Goal: Communication & Community: Answer question/provide support

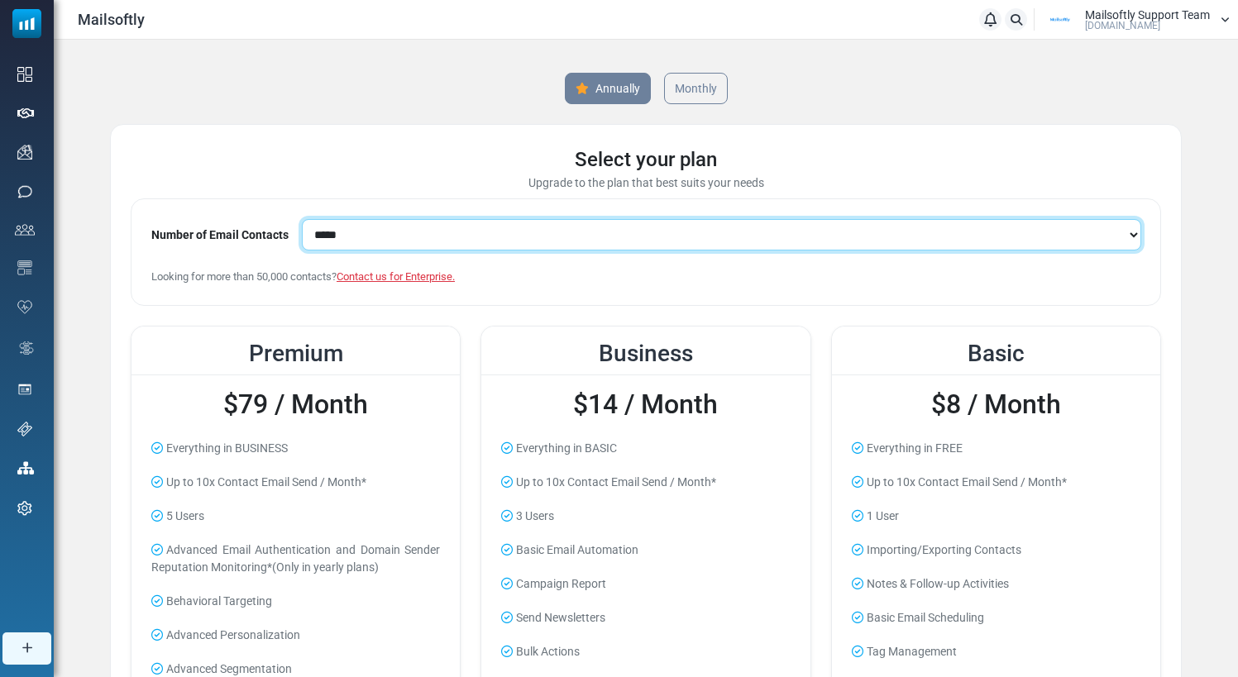
click at [425, 228] on select "**********" at bounding box center [721, 234] width 839 height 31
click at [302, 219] on select "**********" at bounding box center [721, 234] width 839 height 31
click at [449, 241] on select "**********" at bounding box center [721, 234] width 839 height 31
click at [302, 219] on select "**********" at bounding box center [721, 234] width 839 height 31
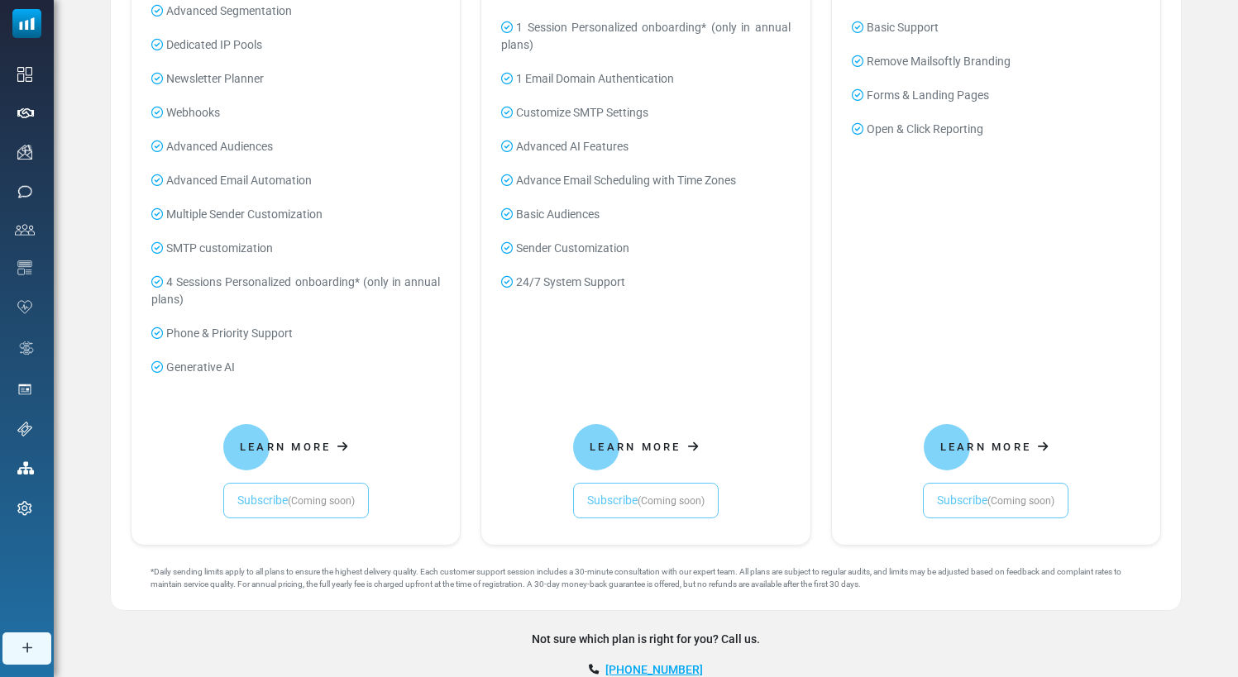
scroll to position [747, 0]
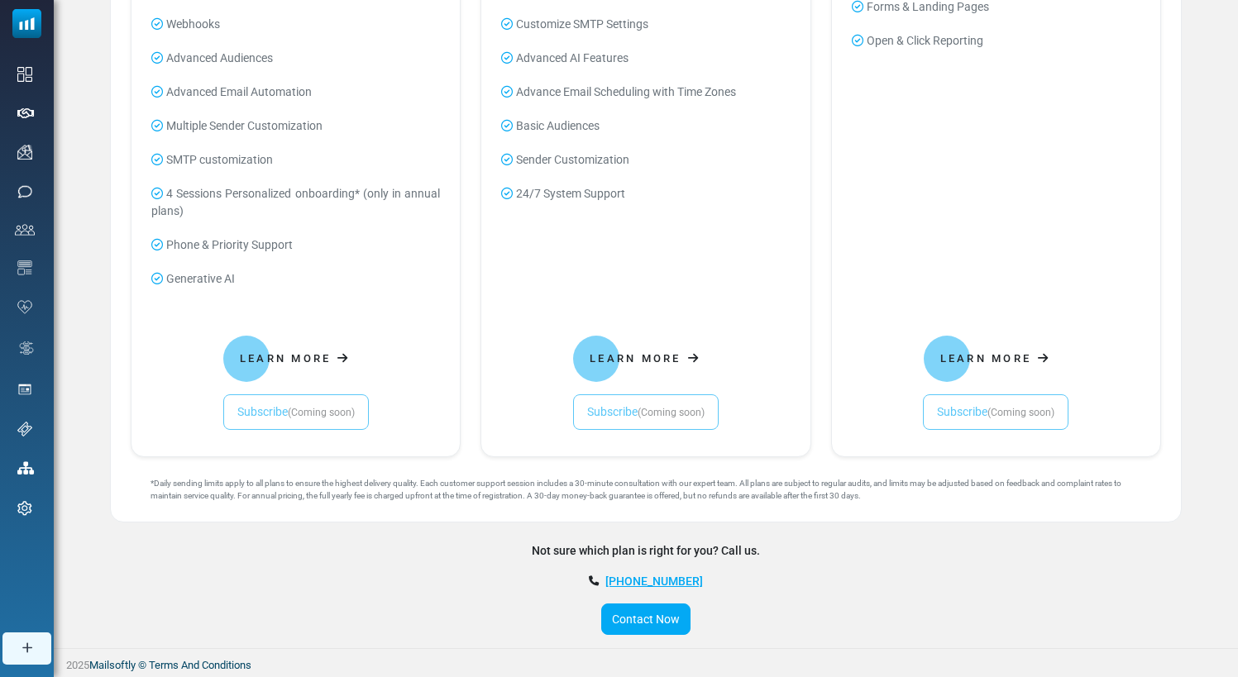
click at [323, 415] on div "Learn More Subscribe (Coming soon)" at bounding box center [296, 378] width 302 height 103
drag, startPoint x: 333, startPoint y: 381, endPoint x: 320, endPoint y: 385, distance: 13.9
click at [334, 381] on div "Learn More Subscribe (Coming soon)" at bounding box center [296, 378] width 302 height 103
click at [255, 412] on div "Learn More Subscribe (Coming soon)" at bounding box center [296, 378] width 302 height 103
click at [256, 411] on div "Learn More Subscribe (Coming soon)" at bounding box center [296, 378] width 302 height 103
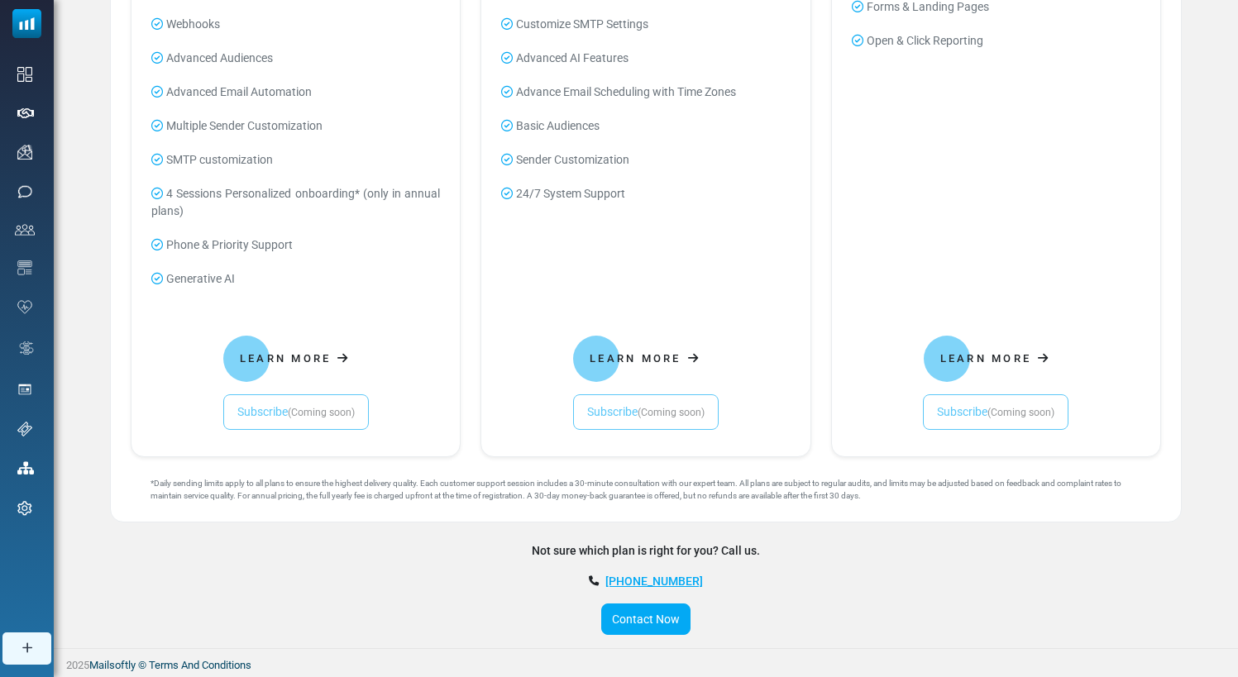
click at [662, 412] on div "Learn More Subscribe (Coming soon)" at bounding box center [646, 378] width 302 height 103
click at [603, 406] on div "Learn More Subscribe (Coming soon)" at bounding box center [646, 378] width 302 height 103
click at [604, 406] on div "Learn More Subscribe (Coming soon)" at bounding box center [646, 378] width 302 height 103
click at [920, 418] on div "Learn More Subscribe (Coming soon)" at bounding box center [996, 378] width 302 height 103
click at [970, 406] on div "Learn More Subscribe (Coming soon)" at bounding box center [996, 378] width 302 height 103
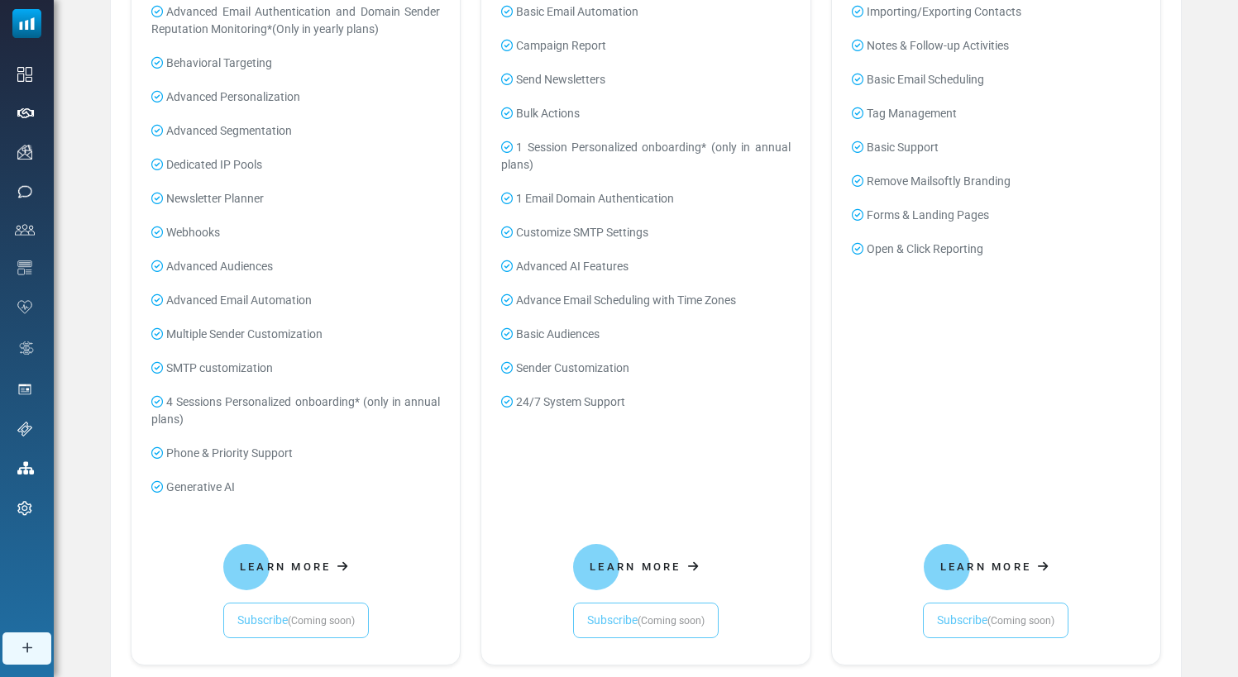
scroll to position [697, 0]
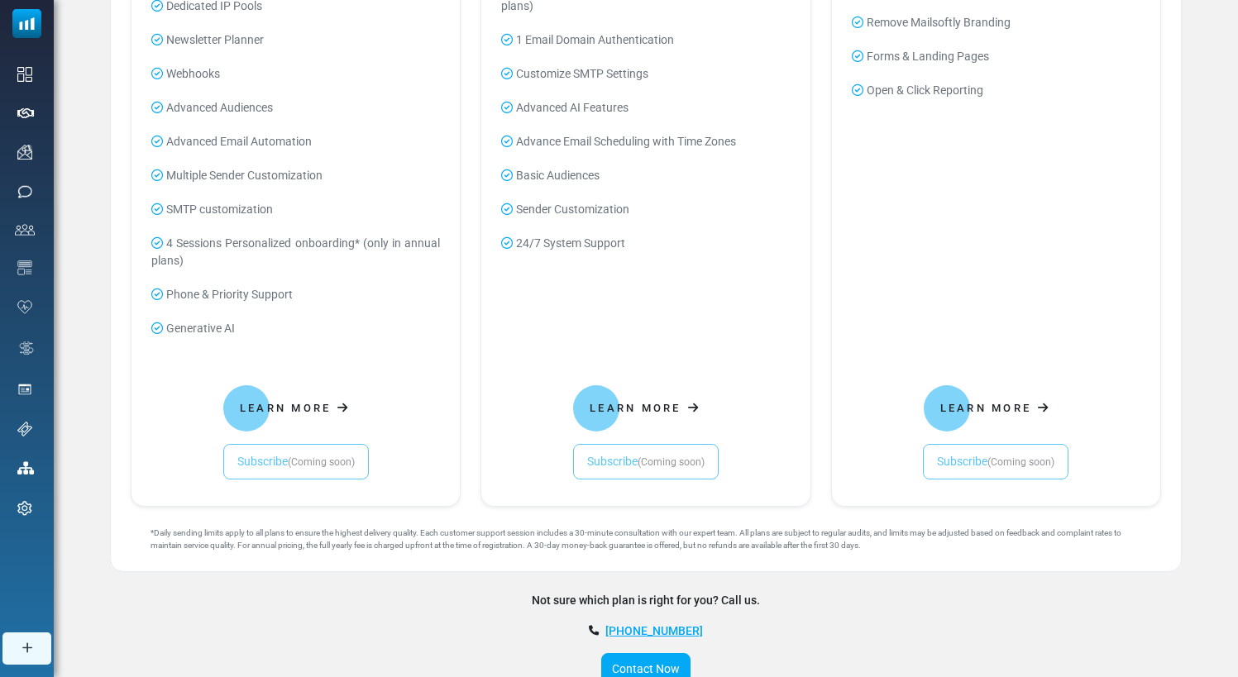
click at [246, 456] on div "Learn More Subscribe (Coming soon)" at bounding box center [296, 428] width 302 height 103
click at [262, 461] on div "Learn More Subscribe (Coming soon)" at bounding box center [296, 428] width 302 height 103
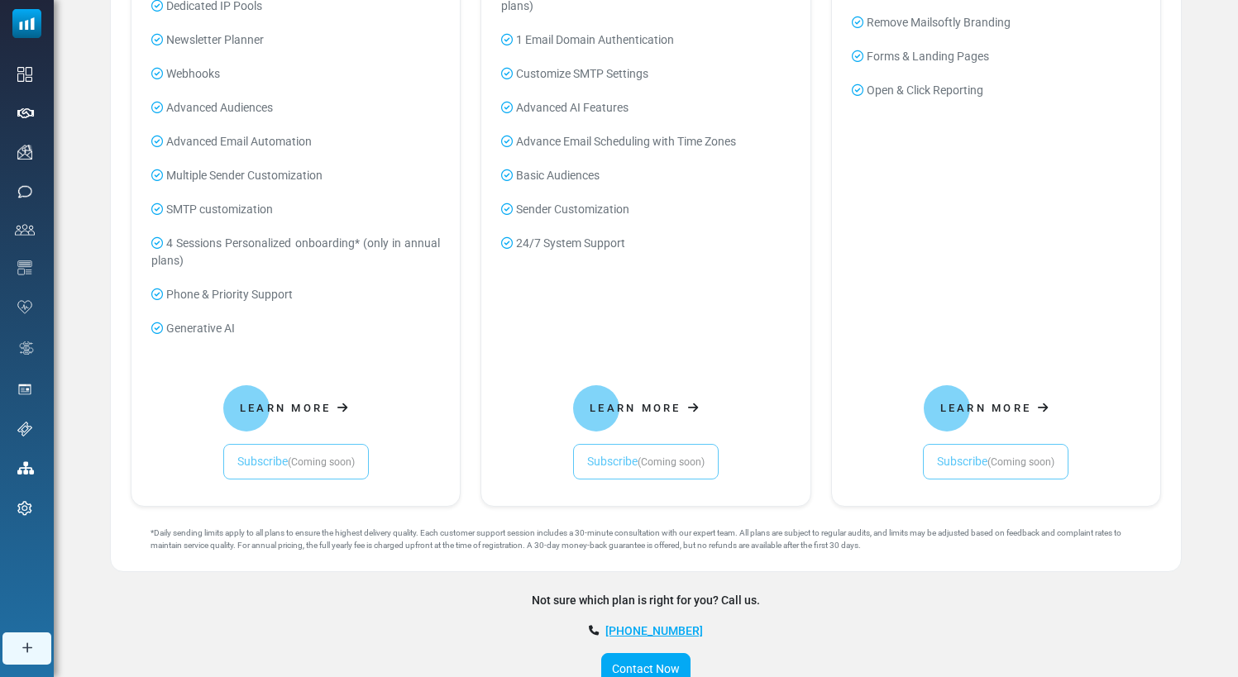
click at [262, 461] on div "Learn More Subscribe (Coming soon)" at bounding box center [296, 428] width 302 height 103
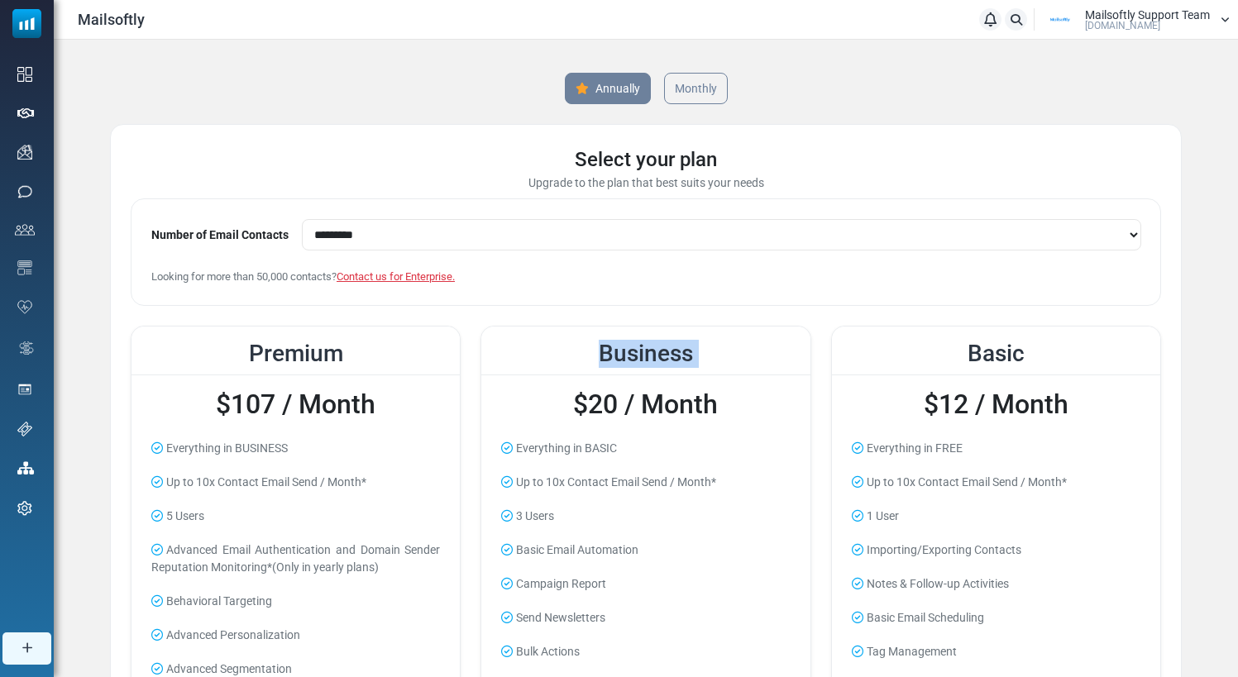
scroll to position [0, 0]
click at [686, 91] on link "Monthly" at bounding box center [695, 88] width 67 height 33
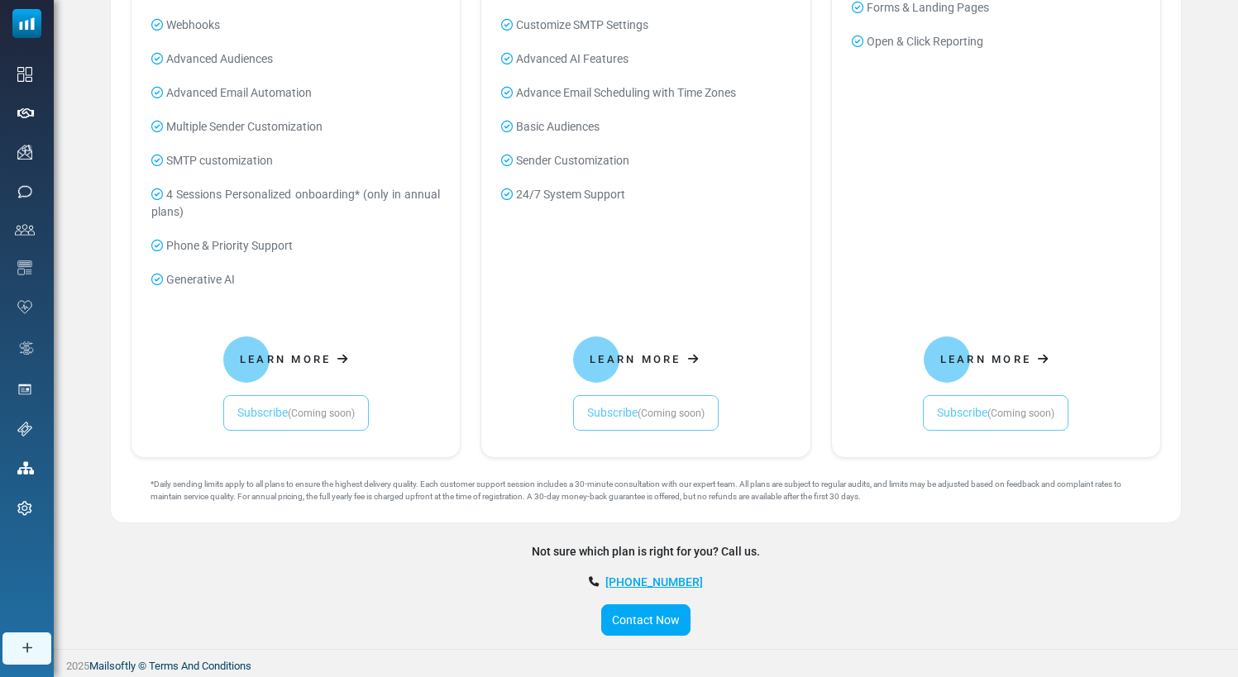
scroll to position [747, 0]
click at [273, 409] on div "Learn More Subscribe (Coming soon)" at bounding box center [296, 378] width 302 height 103
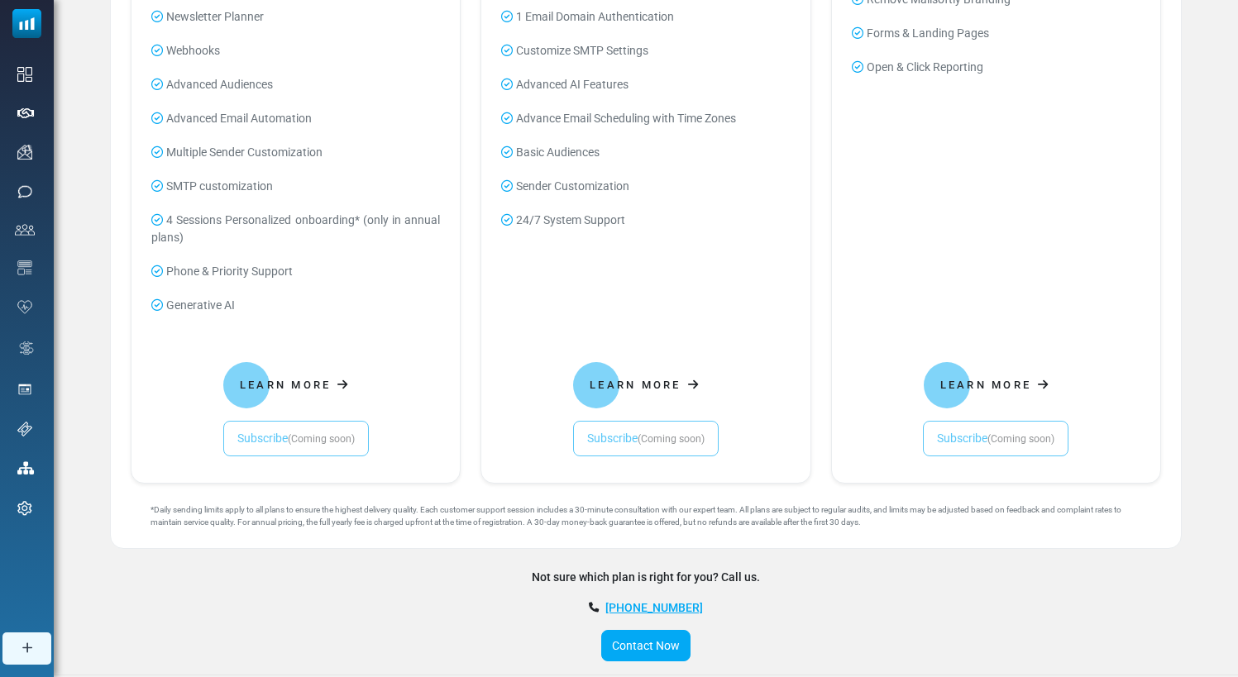
scroll to position [183, 0]
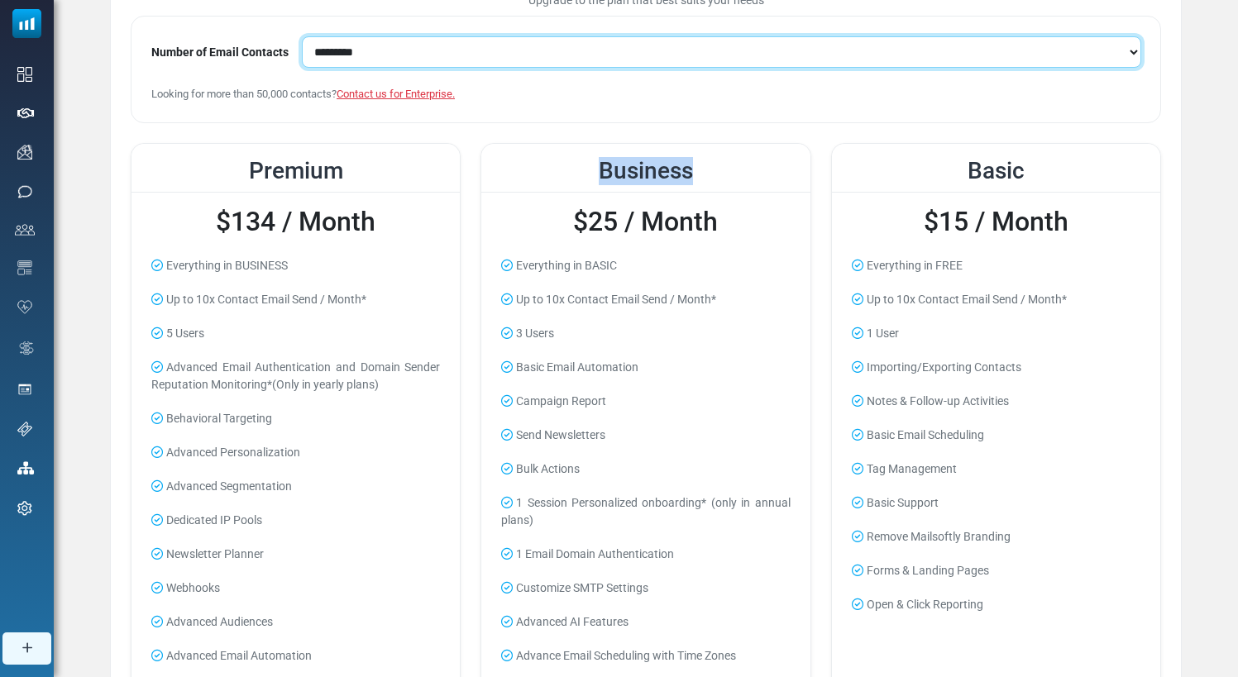
click at [415, 55] on select "**********" at bounding box center [721, 51] width 839 height 31
click at [302, 36] on select "**********" at bounding box center [721, 51] width 839 height 31
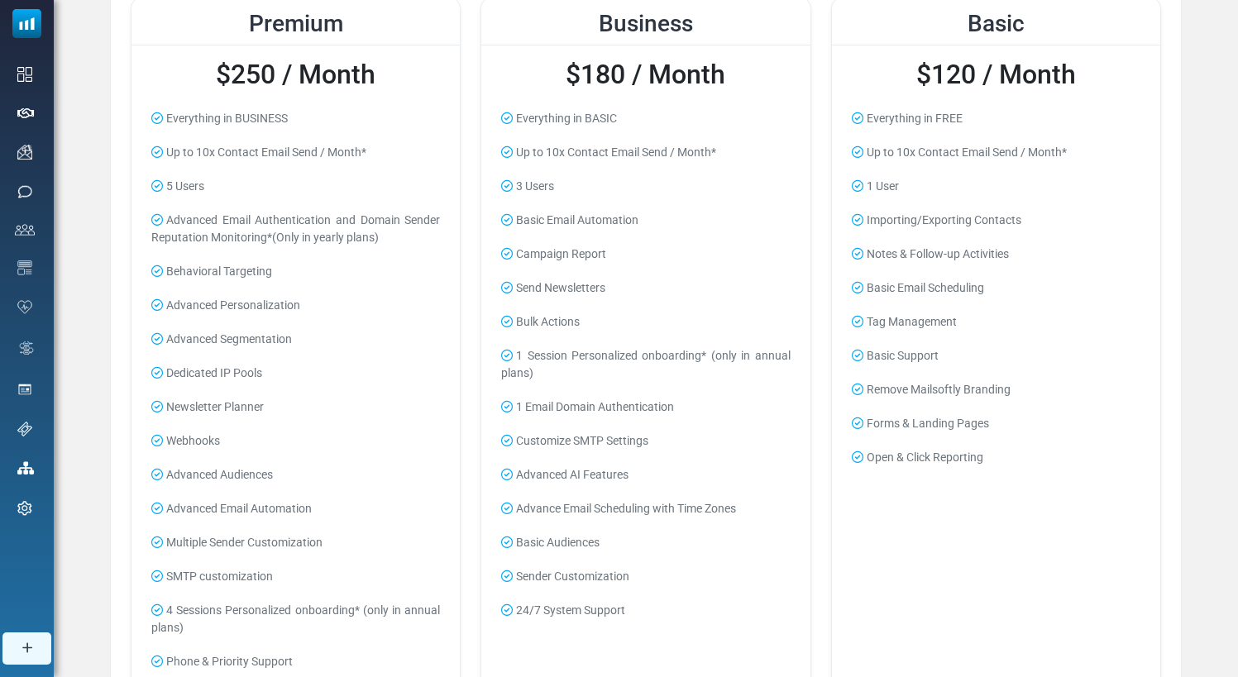
scroll to position [747, 0]
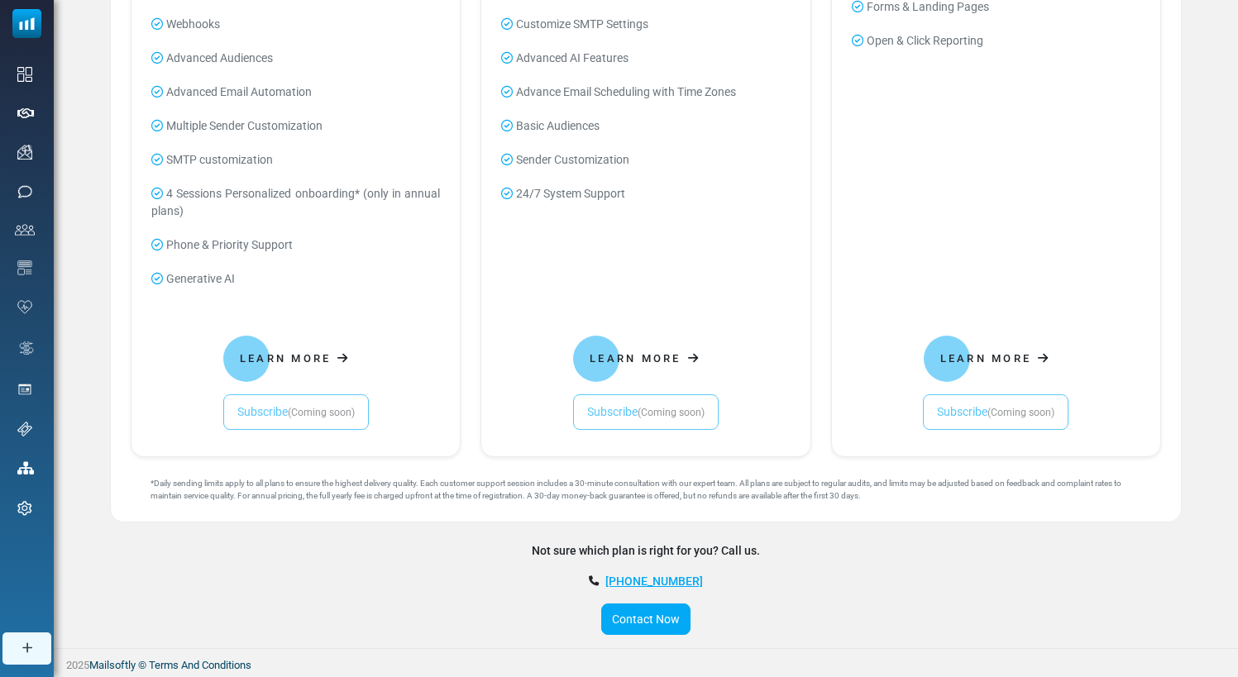
click at [266, 414] on div "Learn More Subscribe (Coming soon)" at bounding box center [296, 378] width 302 height 103
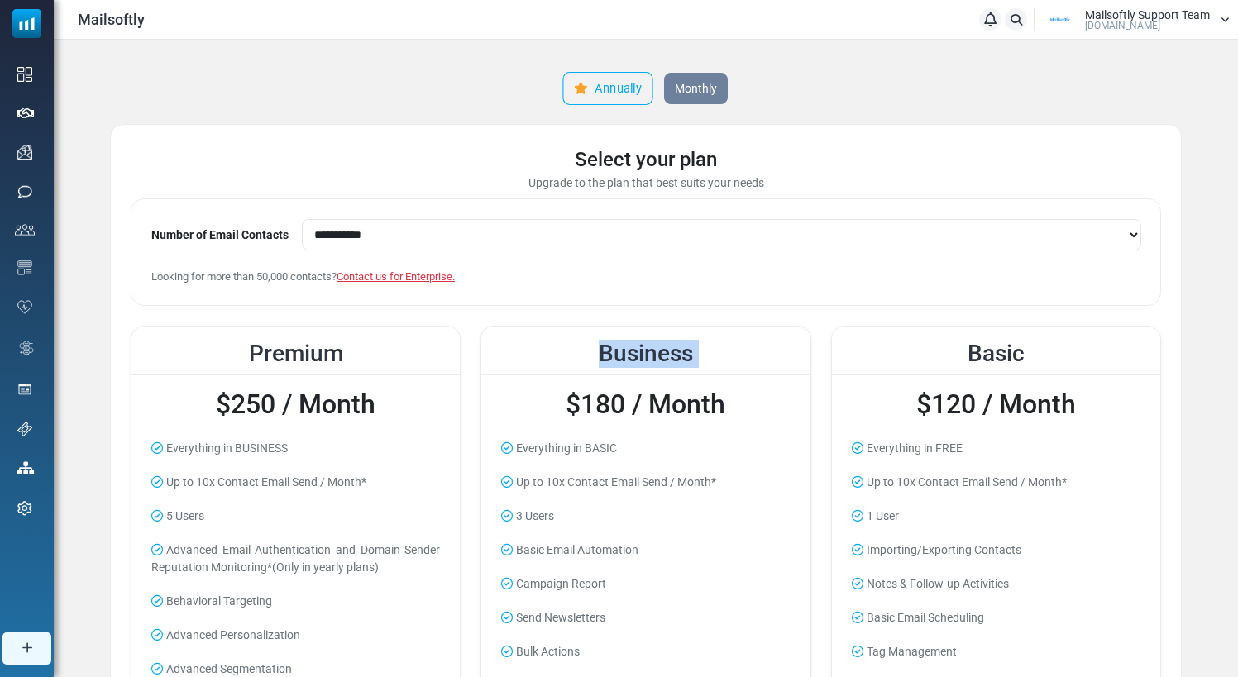
click at [604, 88] on link "Annually" at bounding box center [607, 88] width 90 height 33
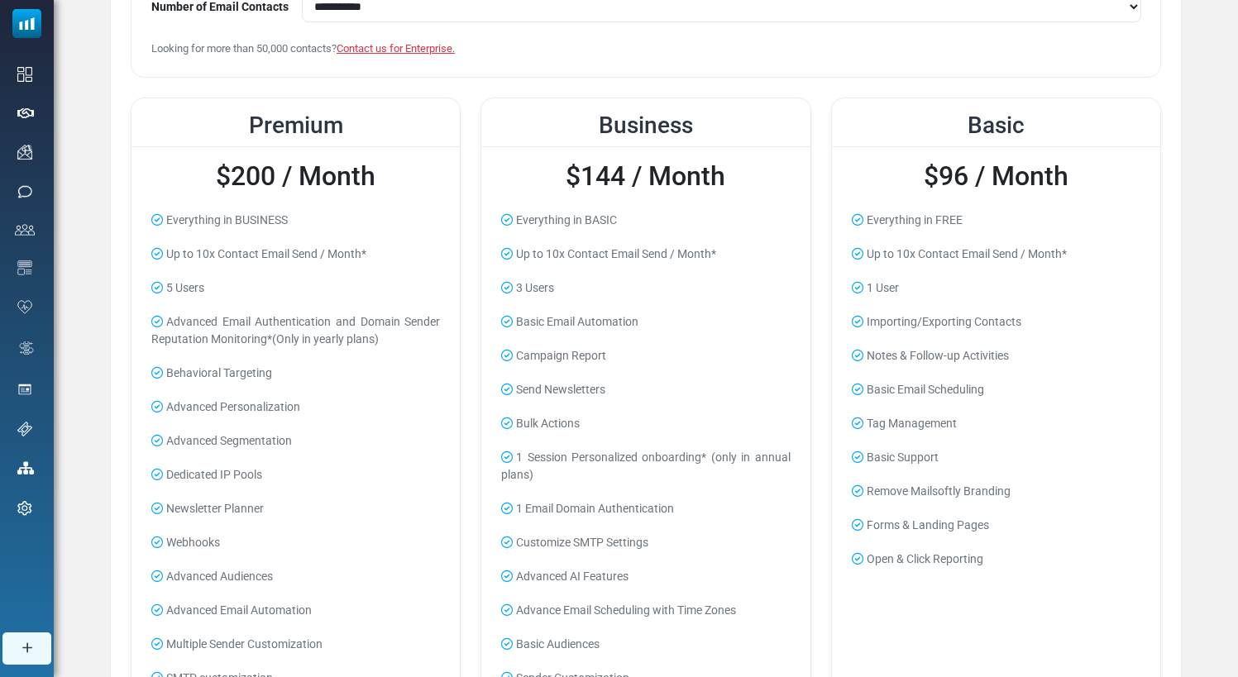
scroll to position [747, 0]
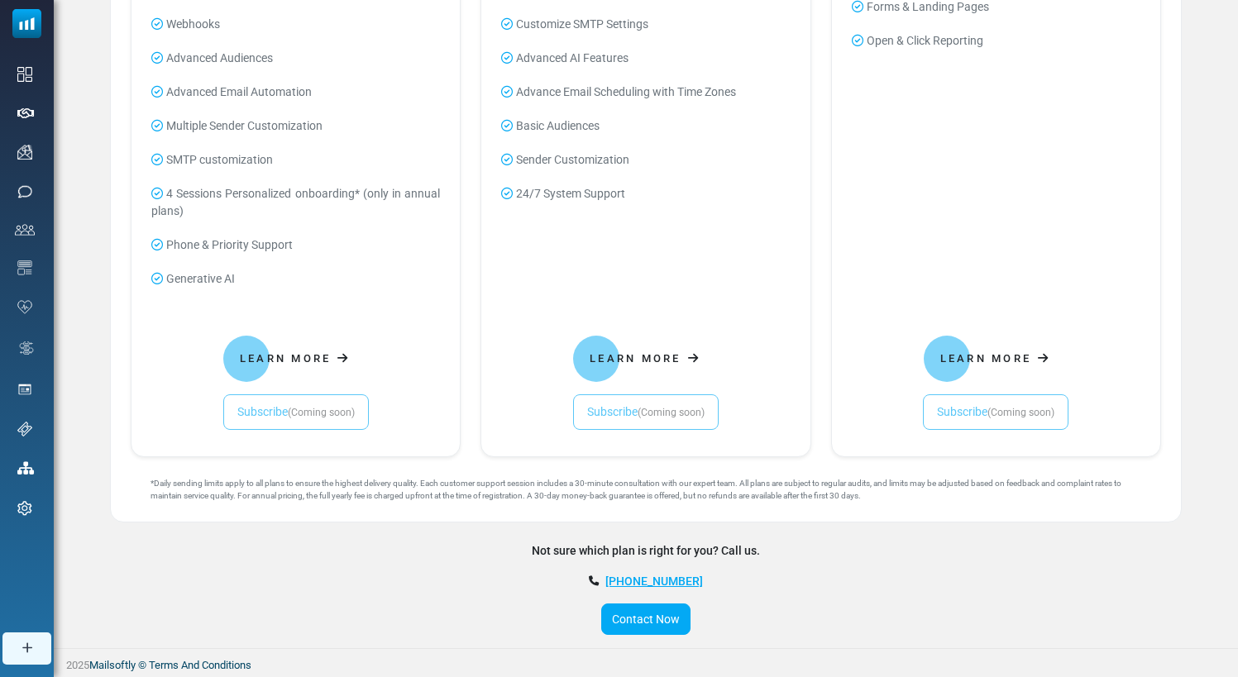
click at [231, 409] on div "Learn More Subscribe (Coming soon)" at bounding box center [296, 378] width 302 height 103
click at [255, 408] on div "Learn More Subscribe (Coming soon)" at bounding box center [296, 378] width 302 height 103
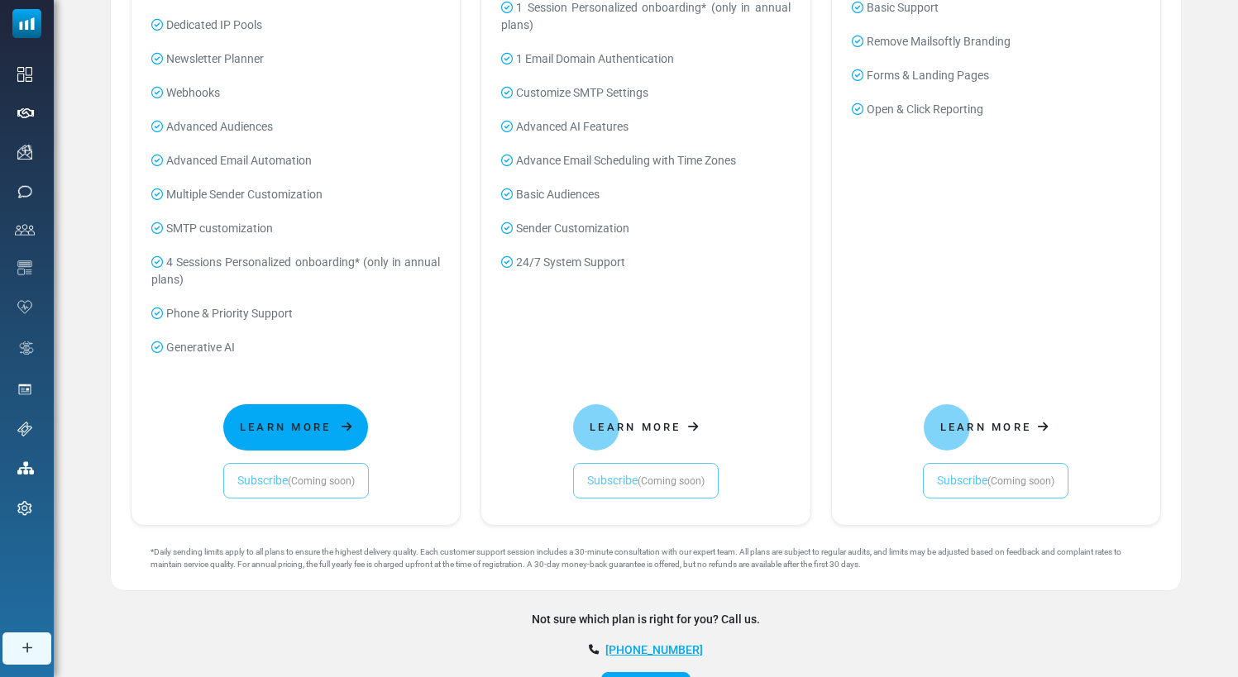
scroll to position [689, 0]
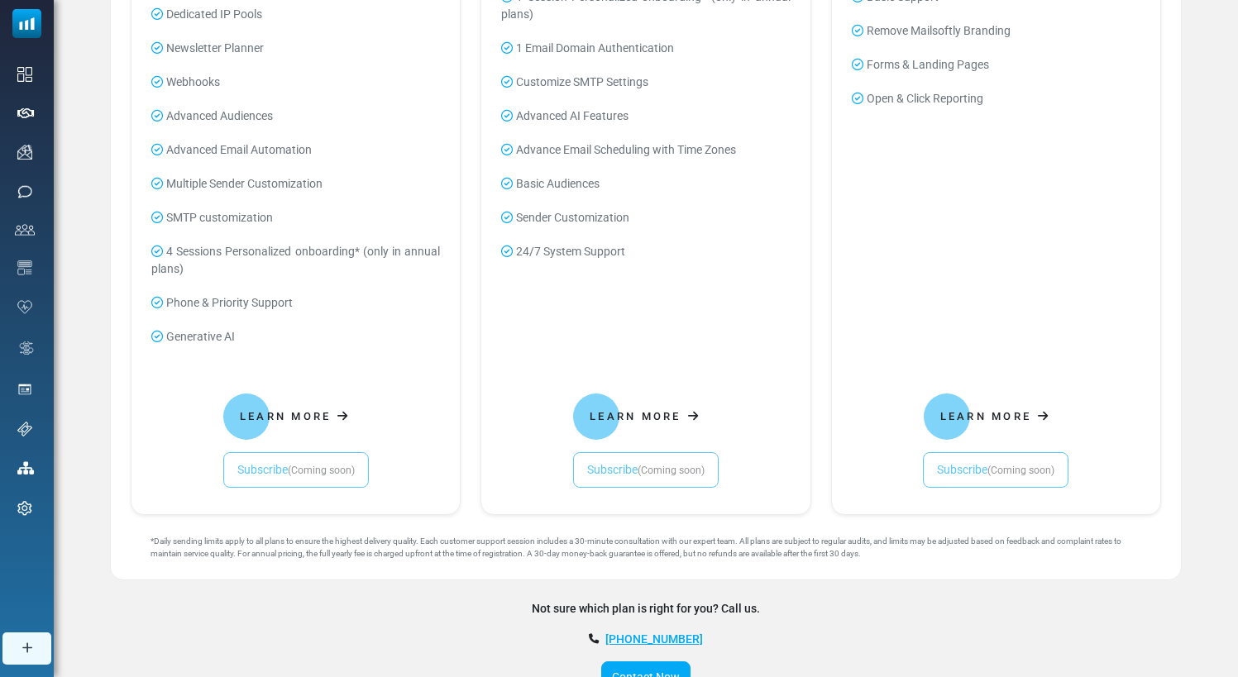
click at [313, 477] on div "Learn More Subscribe (Coming soon)" at bounding box center [296, 436] width 302 height 103
click at [313, 478] on div "Learn More Subscribe (Coming soon)" at bounding box center [296, 436] width 302 height 103
click at [250, 465] on div "Learn More Subscribe (Coming soon)" at bounding box center [296, 436] width 302 height 103
drag, startPoint x: 268, startPoint y: 466, endPoint x: 289, endPoint y: 462, distance: 20.9
click at [269, 466] on div "Learn More Subscribe (Coming soon)" at bounding box center [296, 436] width 302 height 103
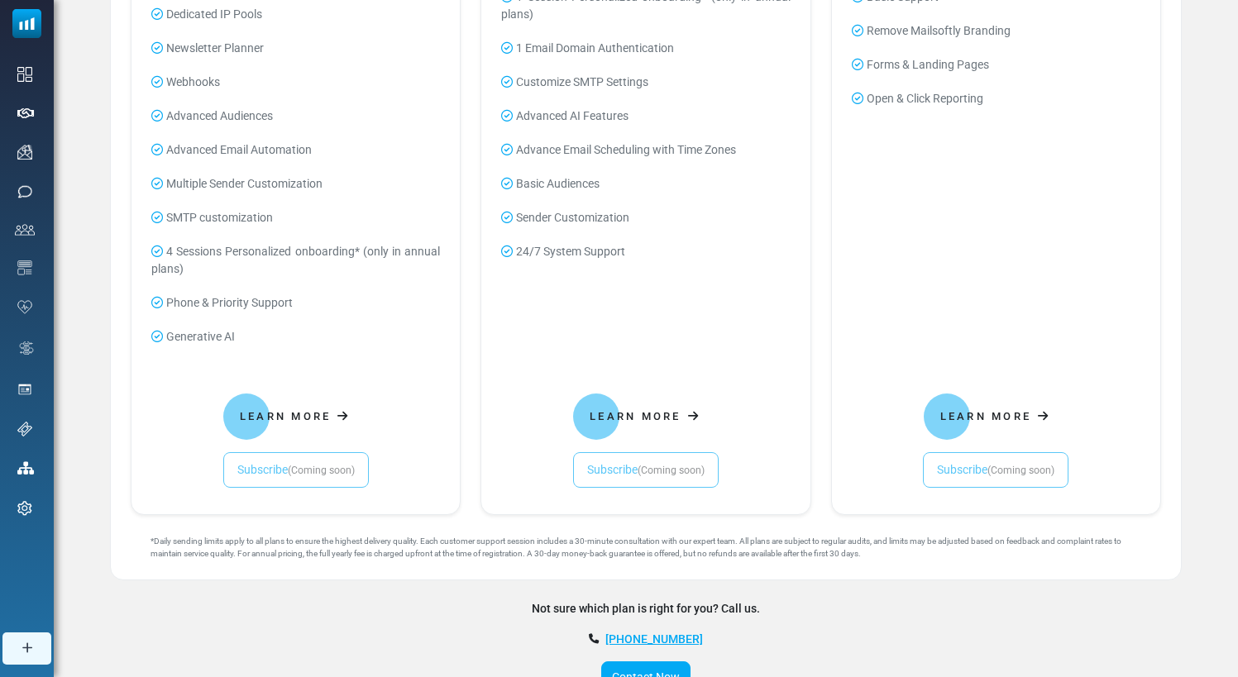
click at [304, 462] on div "Learn More Subscribe (Coming soon)" at bounding box center [296, 436] width 302 height 103
click at [582, 467] on div "Learn More Subscribe (Coming soon)" at bounding box center [646, 436] width 302 height 103
click at [606, 480] on div "Learn More Subscribe (Coming soon)" at bounding box center [646, 436] width 302 height 103
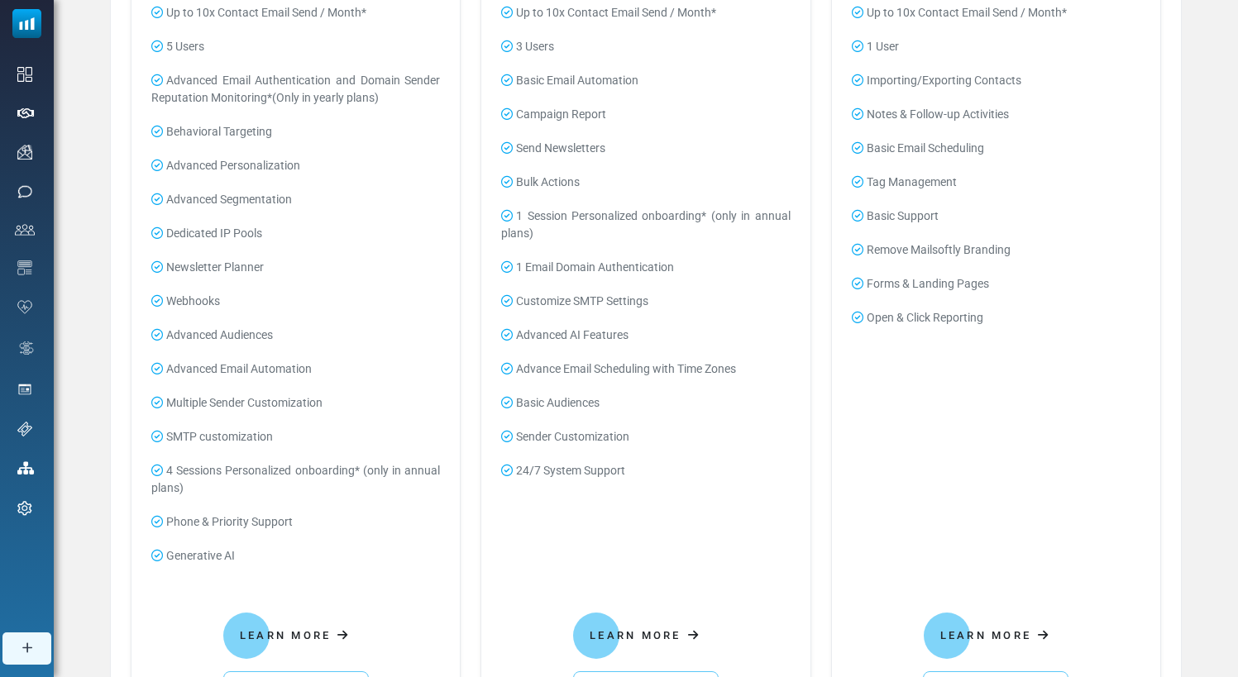
scroll to position [0, 0]
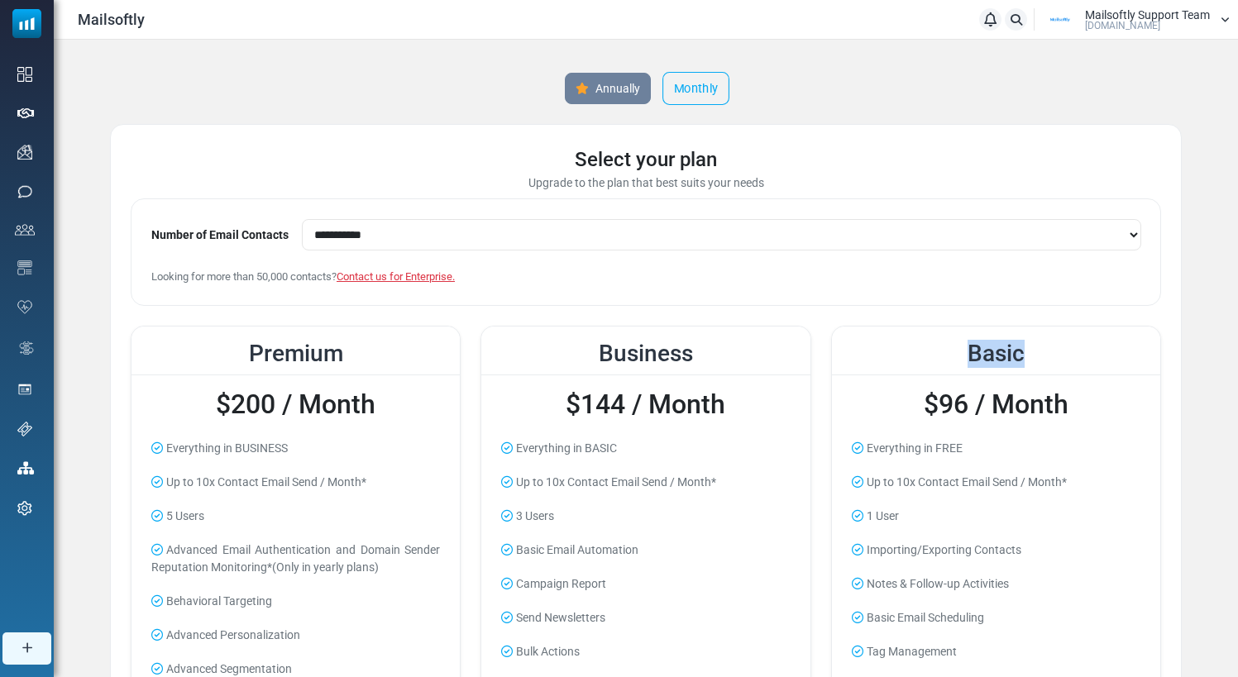
click at [695, 93] on link "Monthly" at bounding box center [695, 88] width 67 height 33
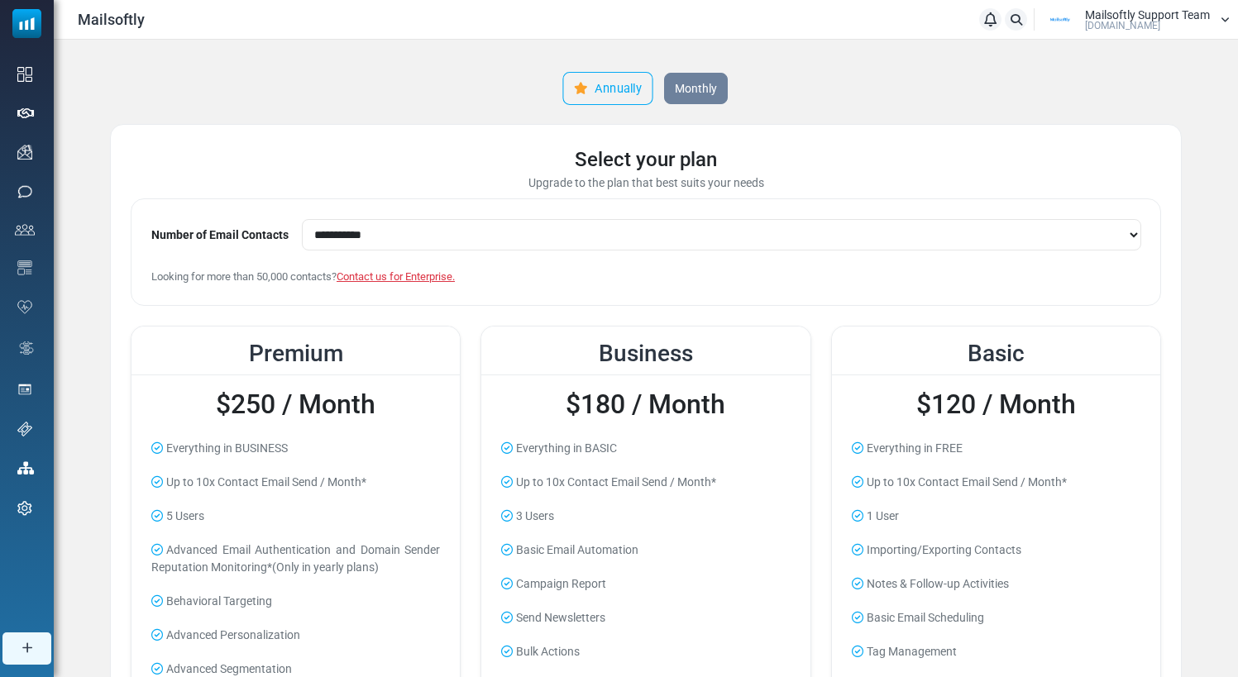
click at [606, 79] on link "Annually" at bounding box center [607, 88] width 90 height 33
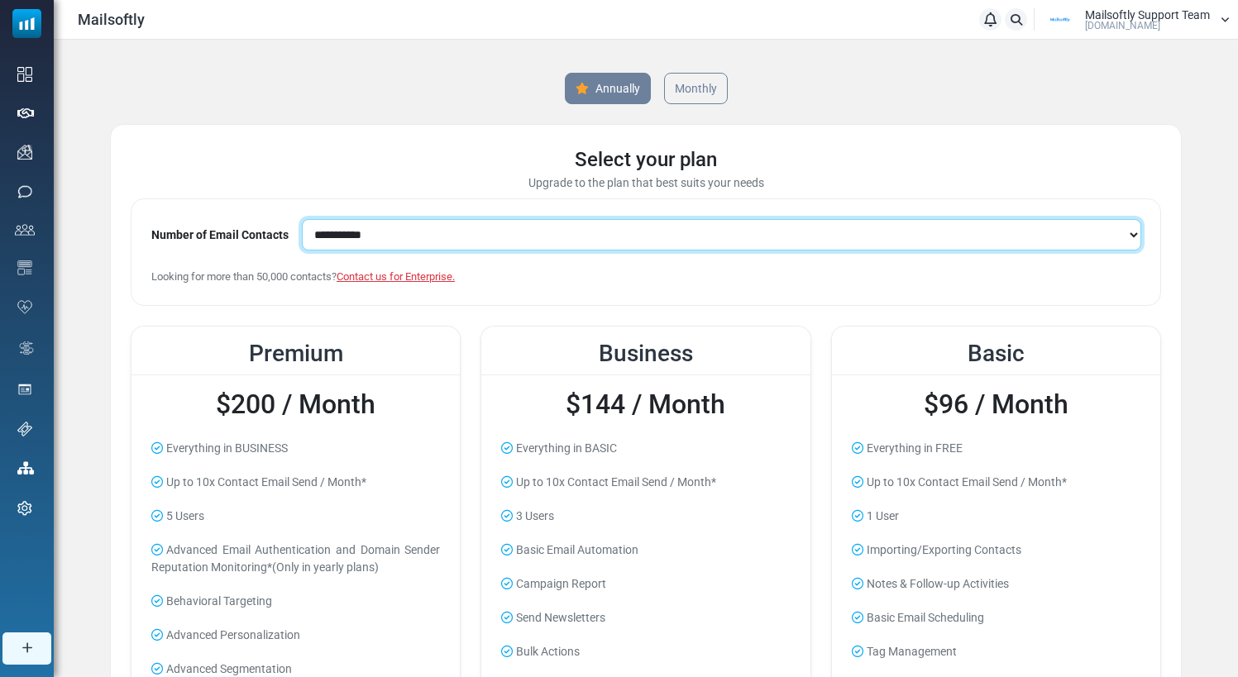
click at [488, 242] on select "**********" at bounding box center [721, 234] width 839 height 31
click at [302, 219] on select "**********" at bounding box center [721, 234] width 839 height 31
click at [430, 235] on select "**********" at bounding box center [721, 234] width 839 height 31
select select "**********"
click at [302, 219] on select "**********" at bounding box center [721, 234] width 839 height 31
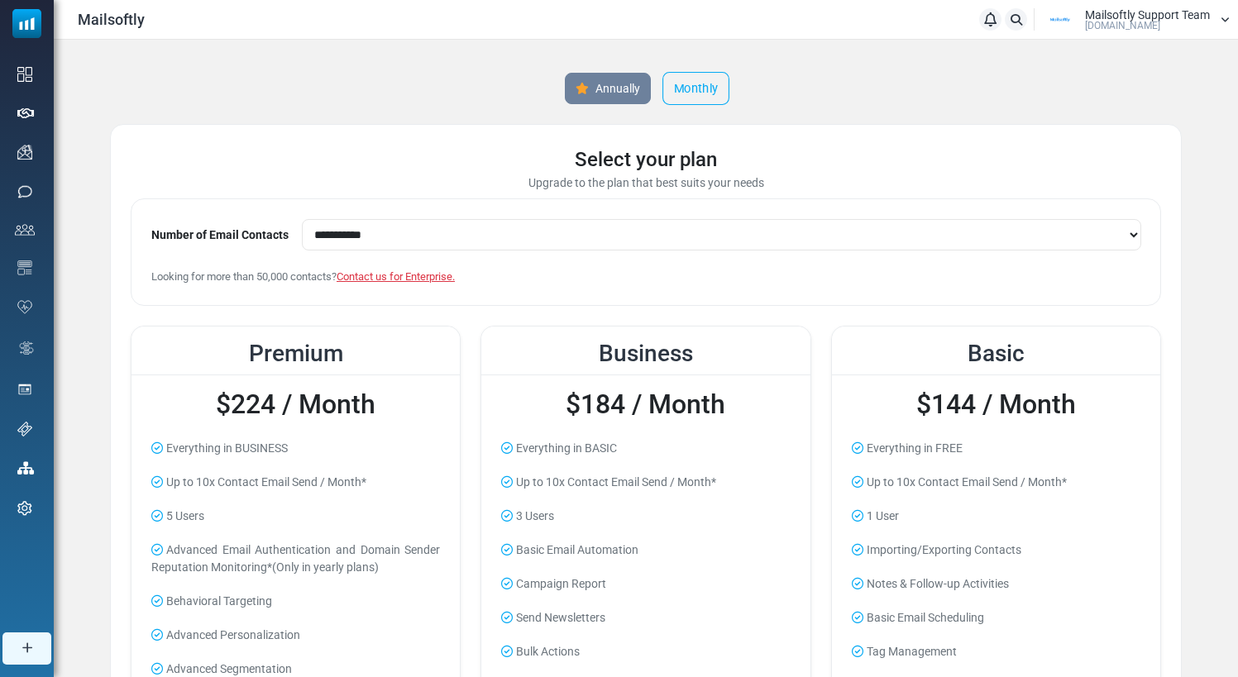
click at [683, 93] on link "Monthly" at bounding box center [695, 88] width 67 height 33
click at [599, 92] on link "Annually" at bounding box center [607, 88] width 90 height 33
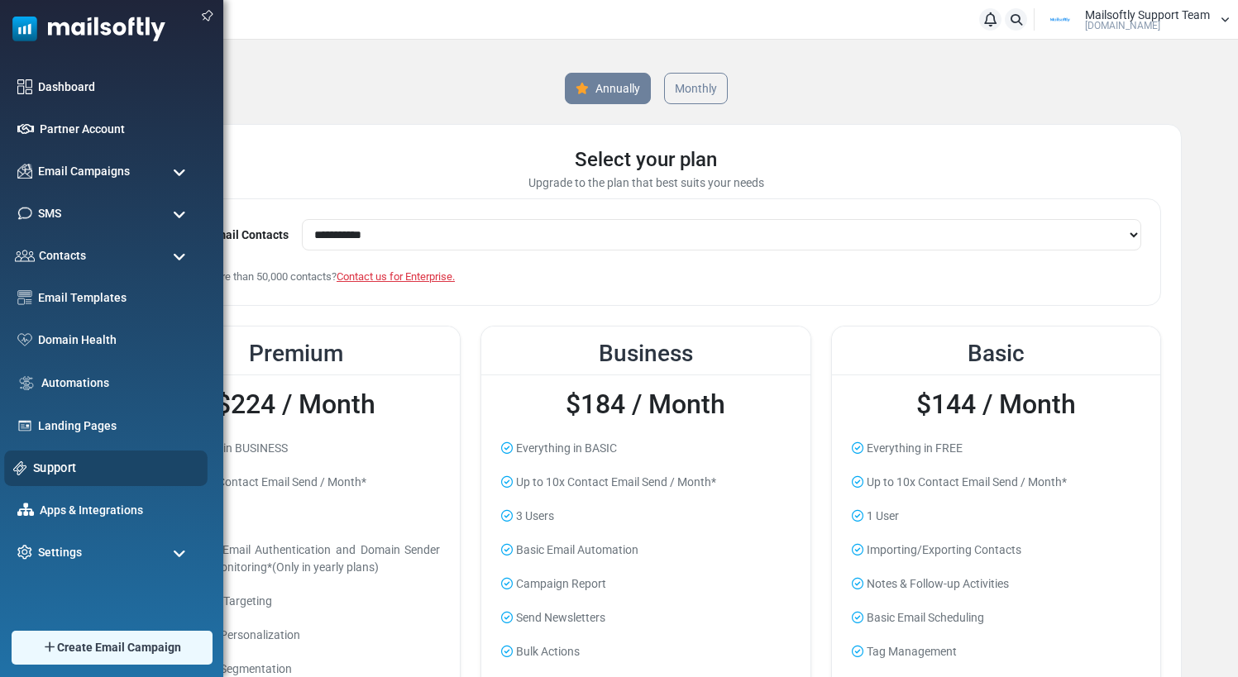
click at [61, 466] on link "Support" at bounding box center [115, 468] width 165 height 18
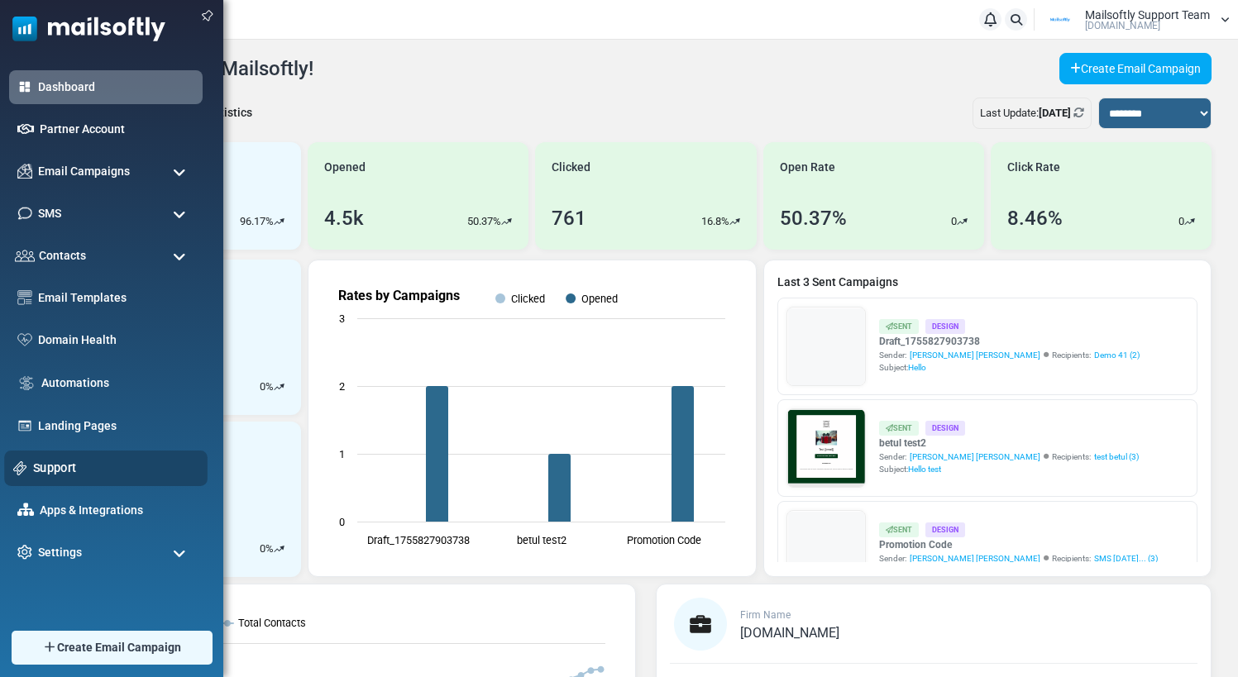
click at [56, 465] on link "Support" at bounding box center [115, 468] width 165 height 18
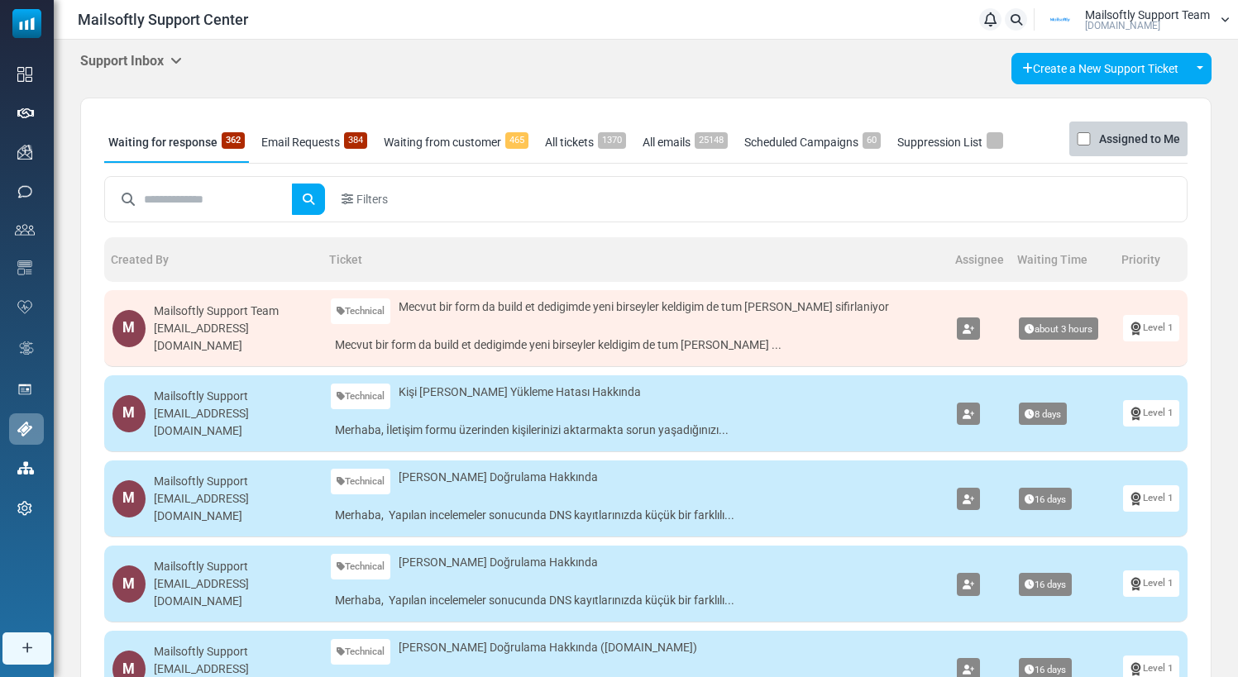
click at [181, 51] on div "Support Inbox Support Inbox User Dashboard Control Panel App Announcements Iden…" at bounding box center [646, 645] width 1184 height 1210
click at [178, 57] on icon at bounding box center [176, 60] width 12 height 13
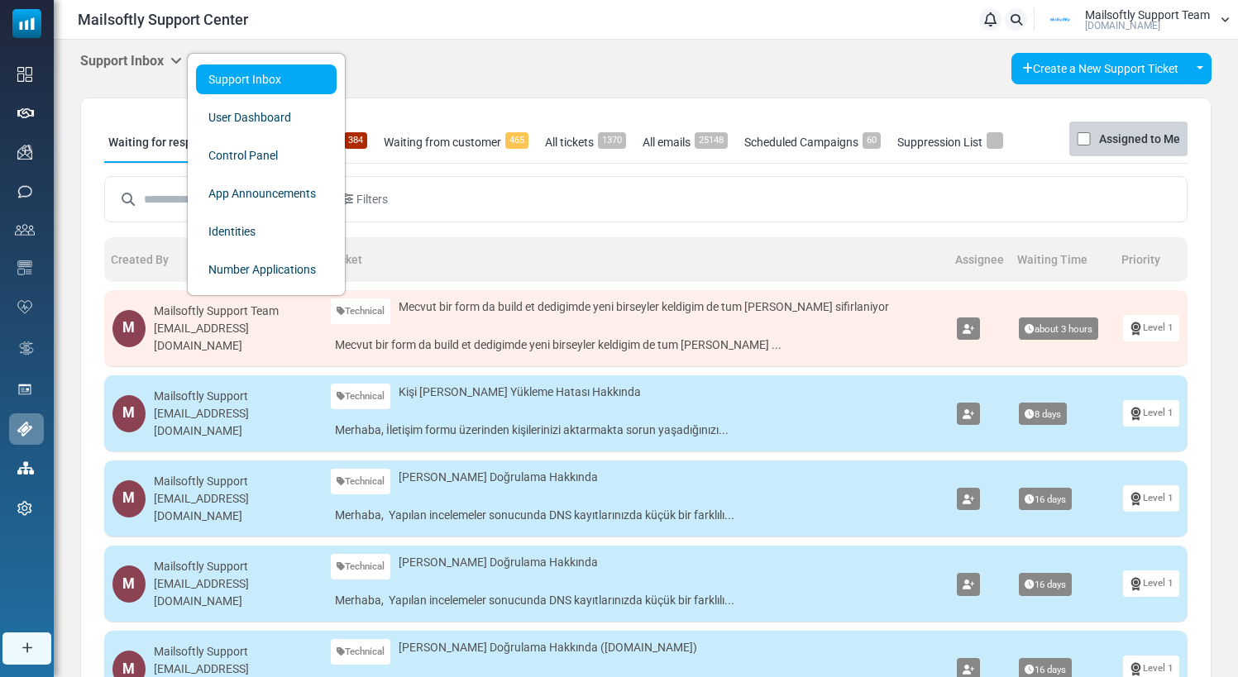
click at [461, 74] on div "Support Inbox Support Inbox User Dashboard Control Panel App Announcements Iden…" at bounding box center [645, 68] width 1131 height 31
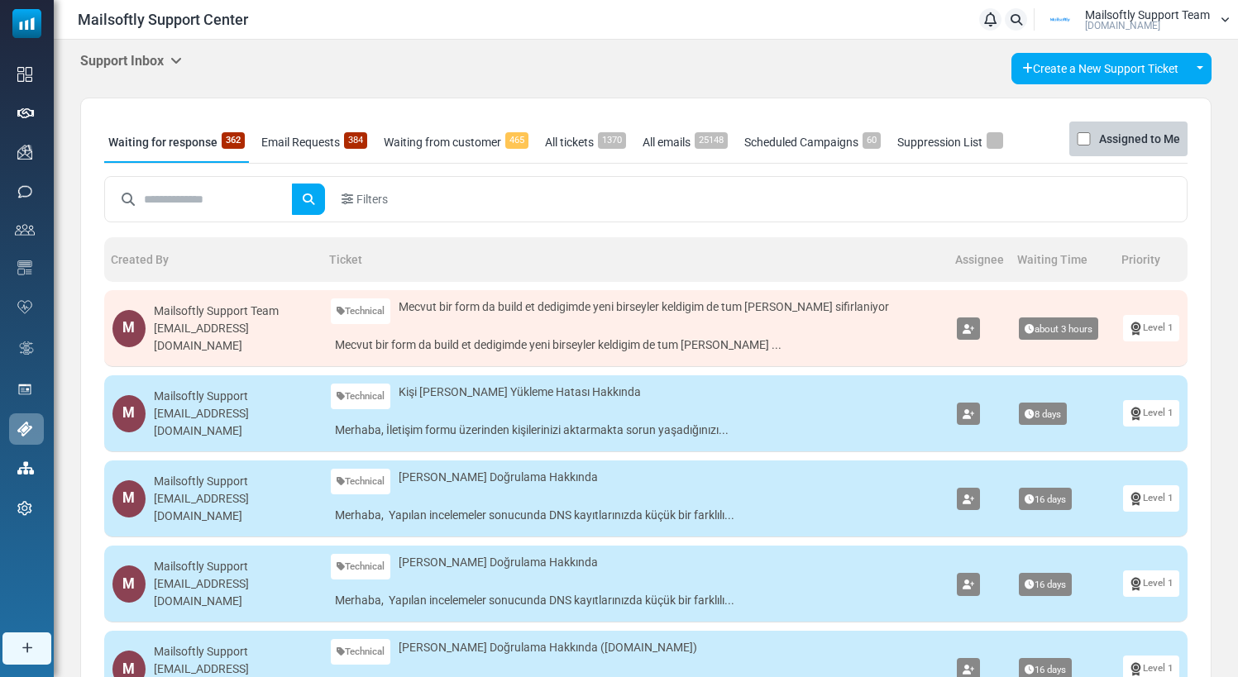
click at [473, 149] on link "Waiting from customer 465" at bounding box center [456, 142] width 153 height 41
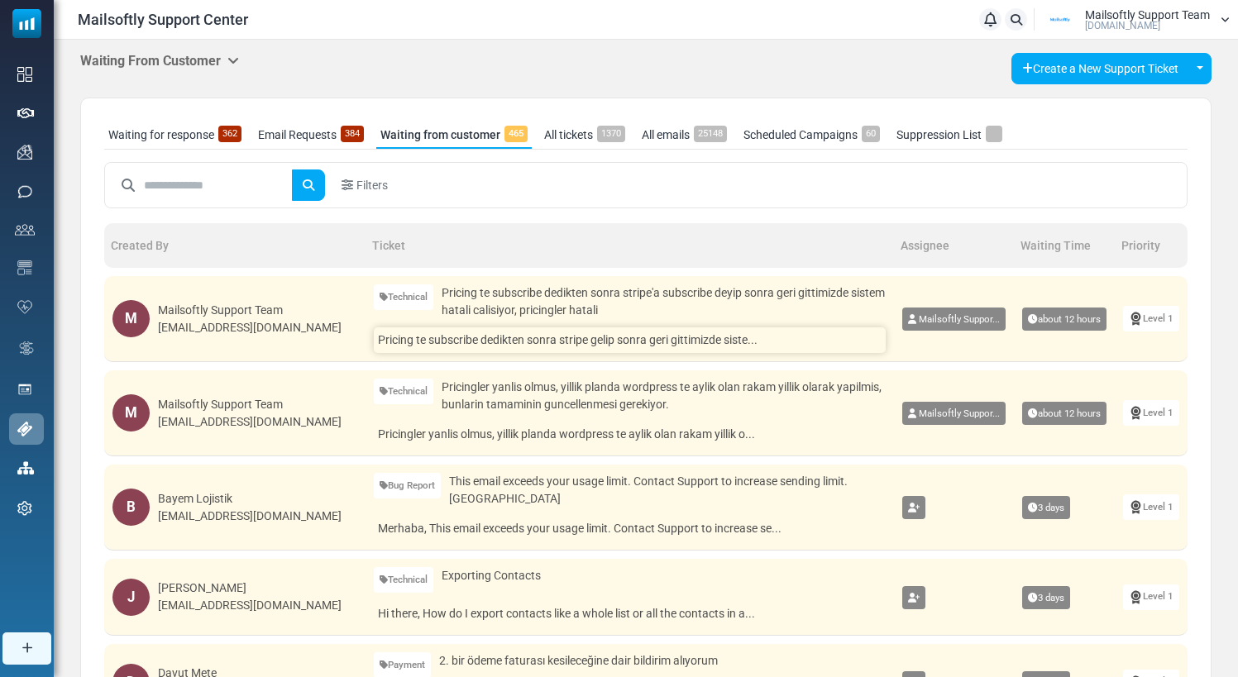
click at [541, 340] on link "Pricing te subscribe dedikten sonra stripe gelip sonra geri gittimizde siste..." at bounding box center [630, 340] width 512 height 26
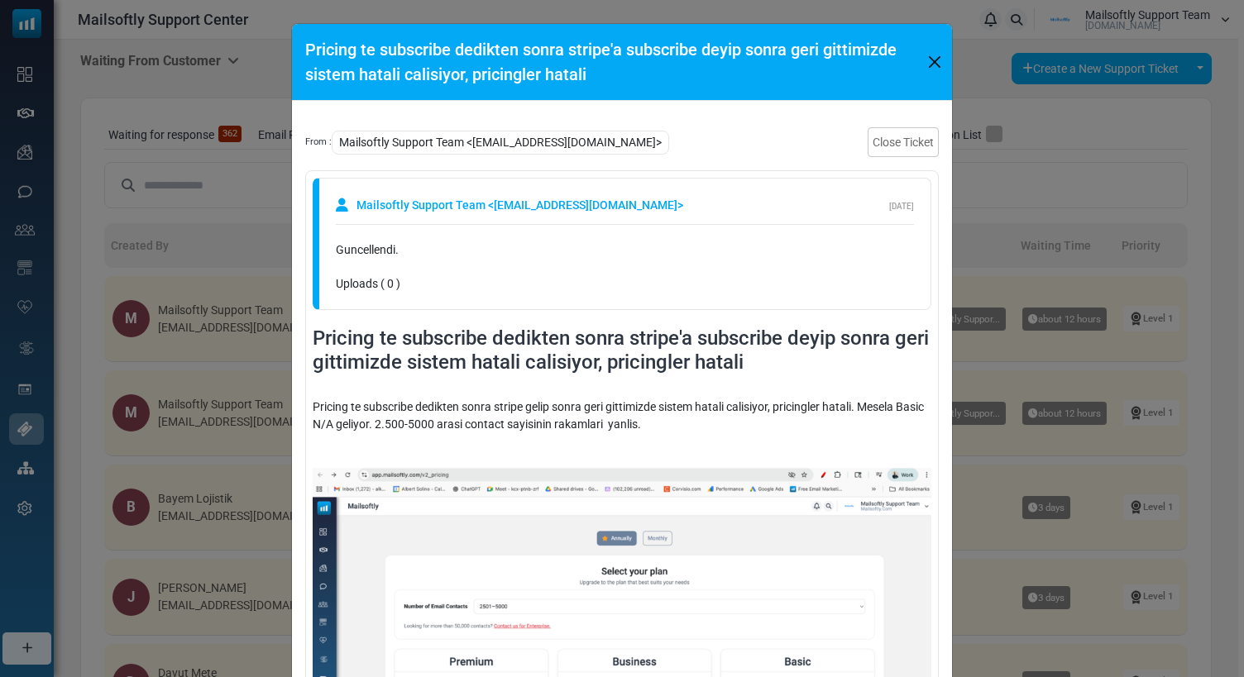
click at [932, 64] on button "Close" at bounding box center [935, 62] width 22 height 25
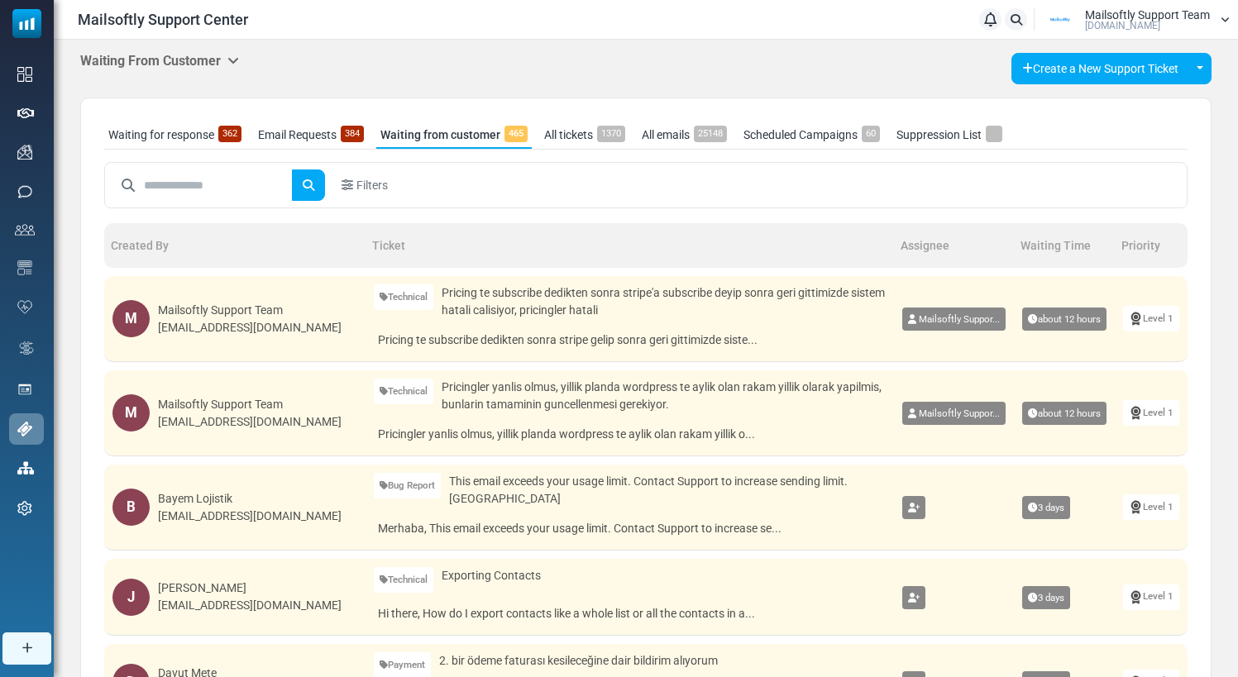
click at [536, 399] on span "Pricingler yanlis olmus, yillik planda wordpress te aylik olan rakam yillik ola…" at bounding box center [664, 396] width 444 height 35
click at [494, 394] on span "Pricingler yanlis olmus, yillik planda wordpress te aylik olan rakam yillik ola…" at bounding box center [664, 396] width 444 height 35
click at [390, 443] on link "Pricingler yanlis olmus, yillik planda wordpress te aylik olan rakam yillik o..." at bounding box center [630, 435] width 512 height 26
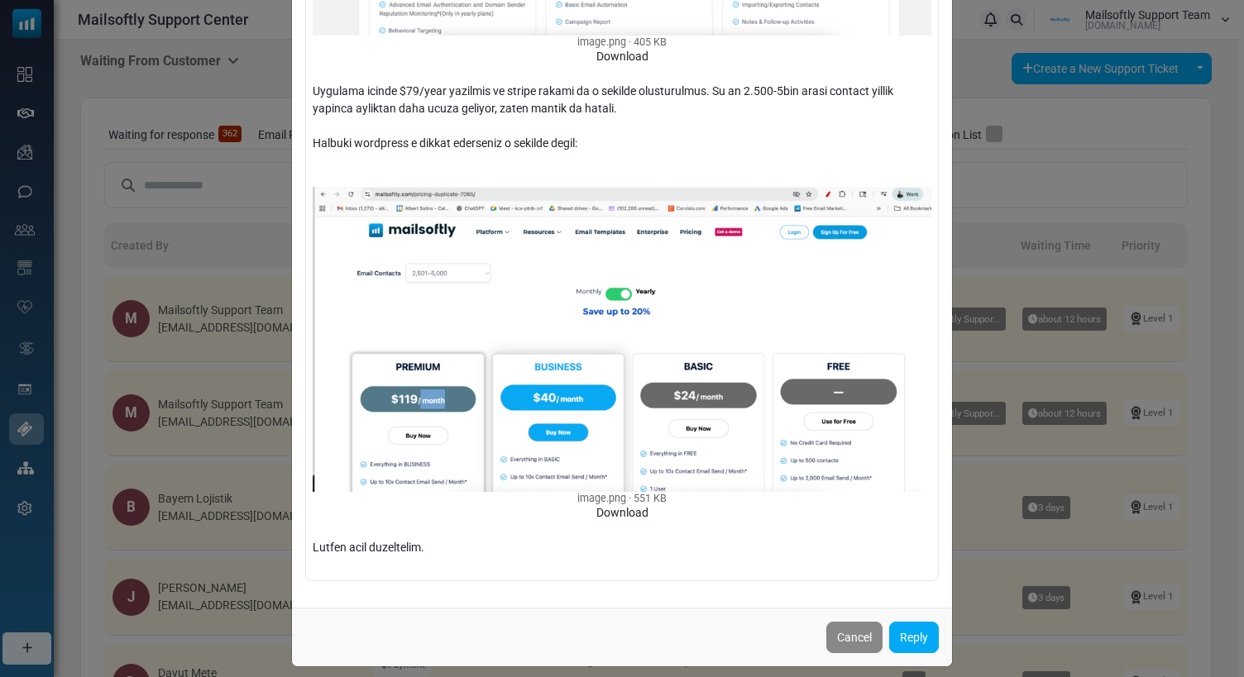
scroll to position [736, 0]
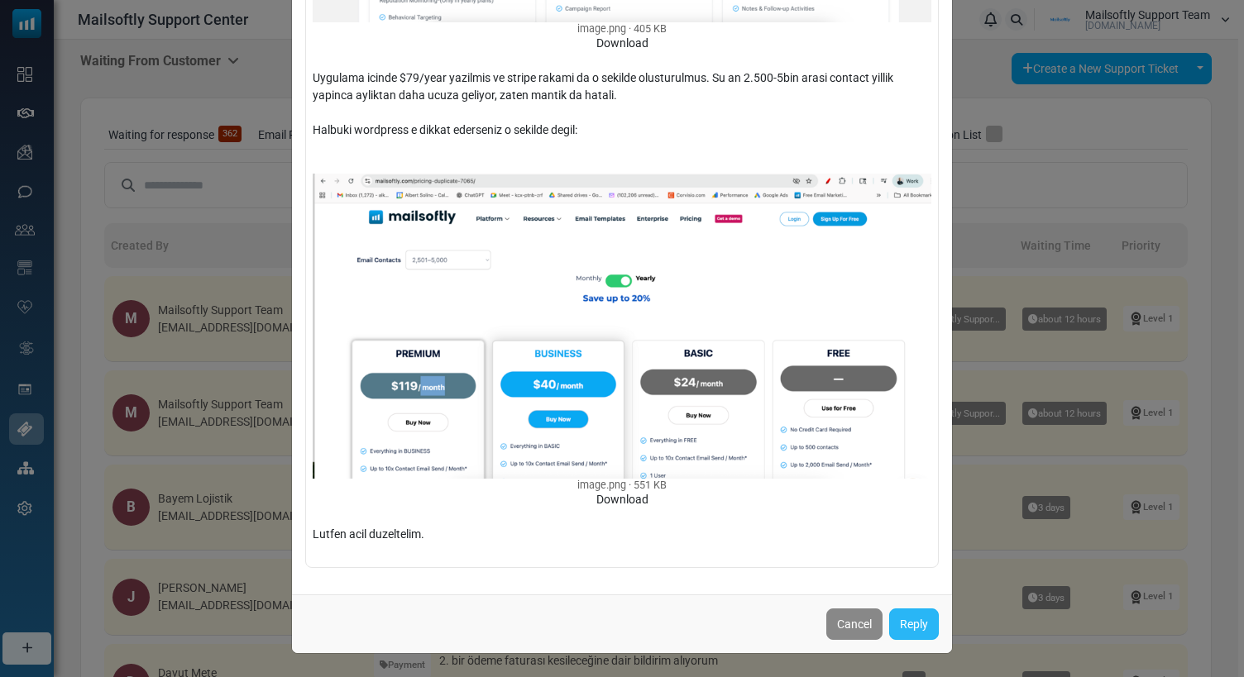
click at [912, 628] on link "Reply" at bounding box center [914, 624] width 50 height 31
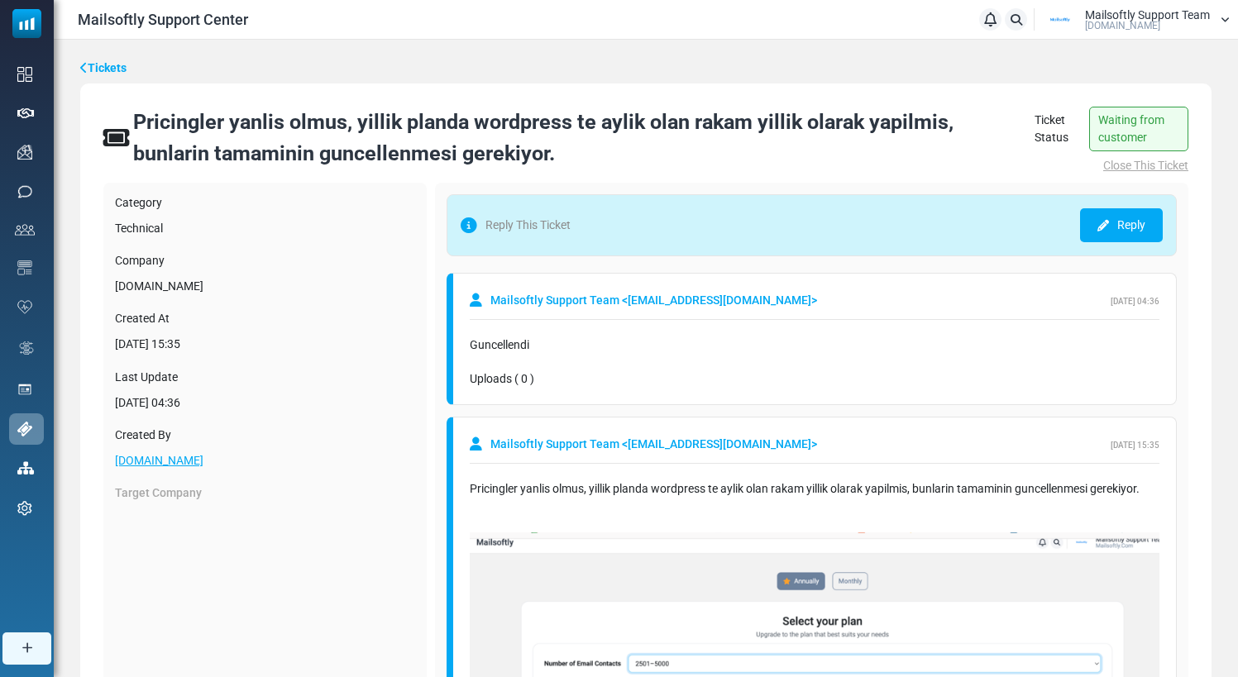
click at [1124, 234] on link "Reply" at bounding box center [1121, 225] width 83 height 34
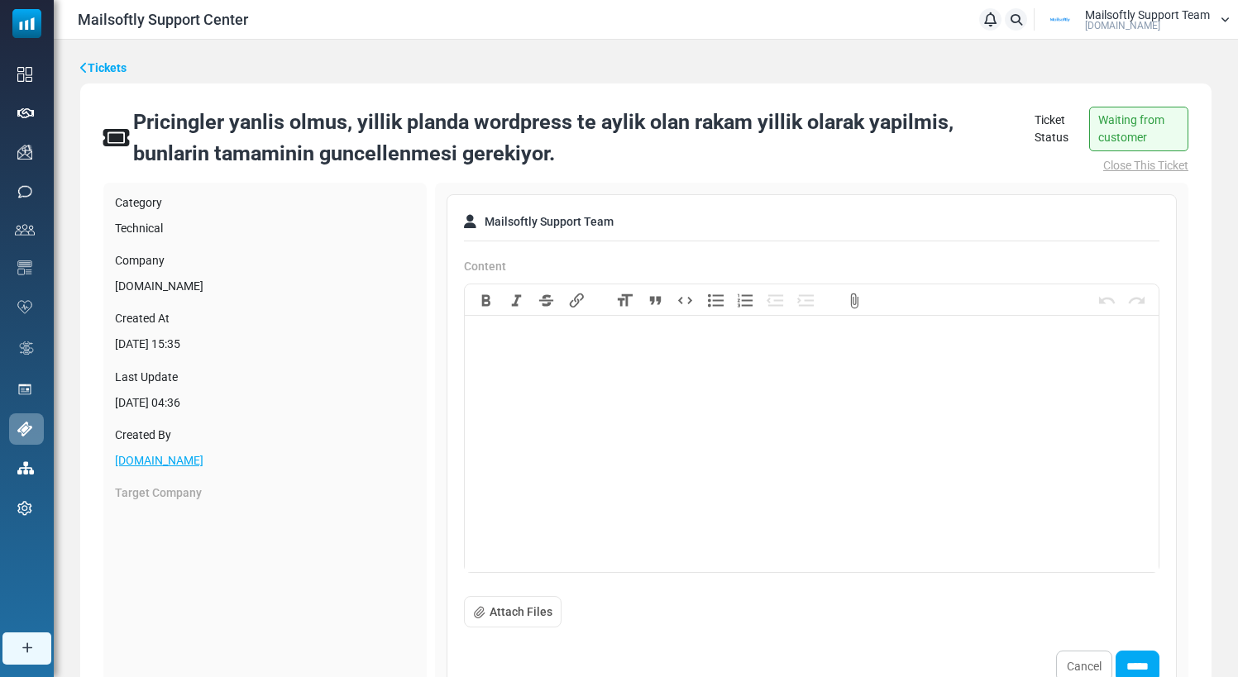
click at [537, 376] on trix-editor at bounding box center [812, 448] width 694 height 248
paste trix-editor
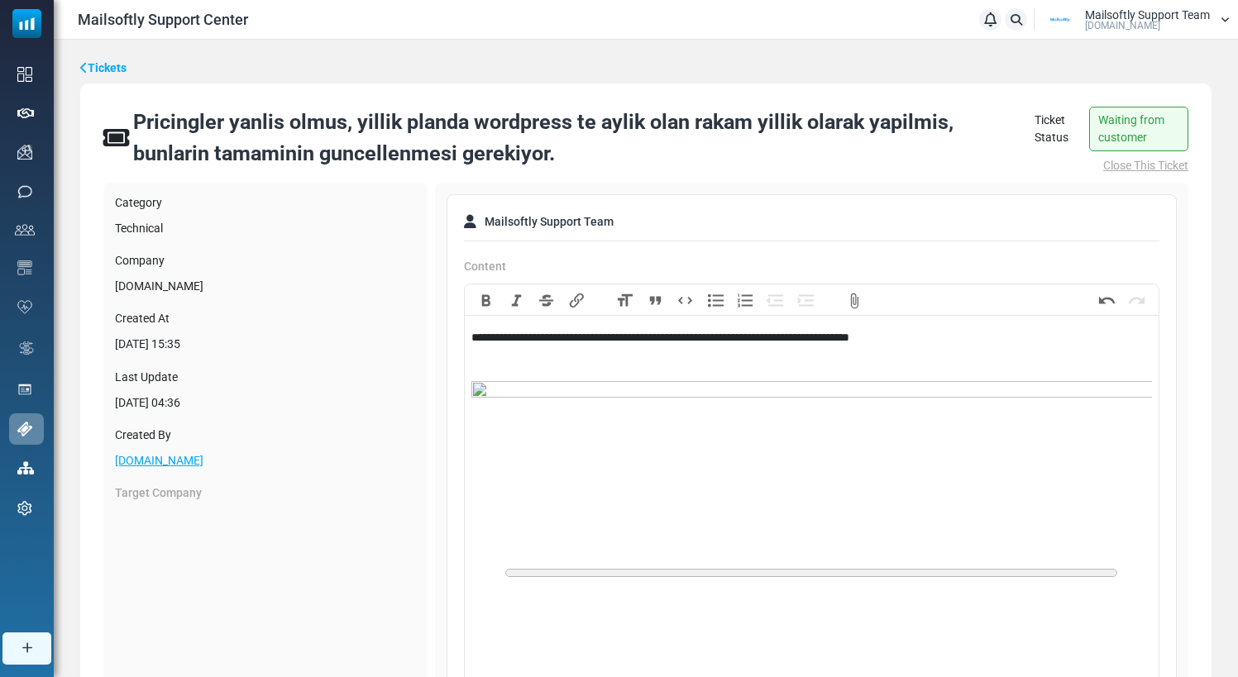
click at [490, 337] on div "**********" at bounding box center [811, 547] width 681 height 437
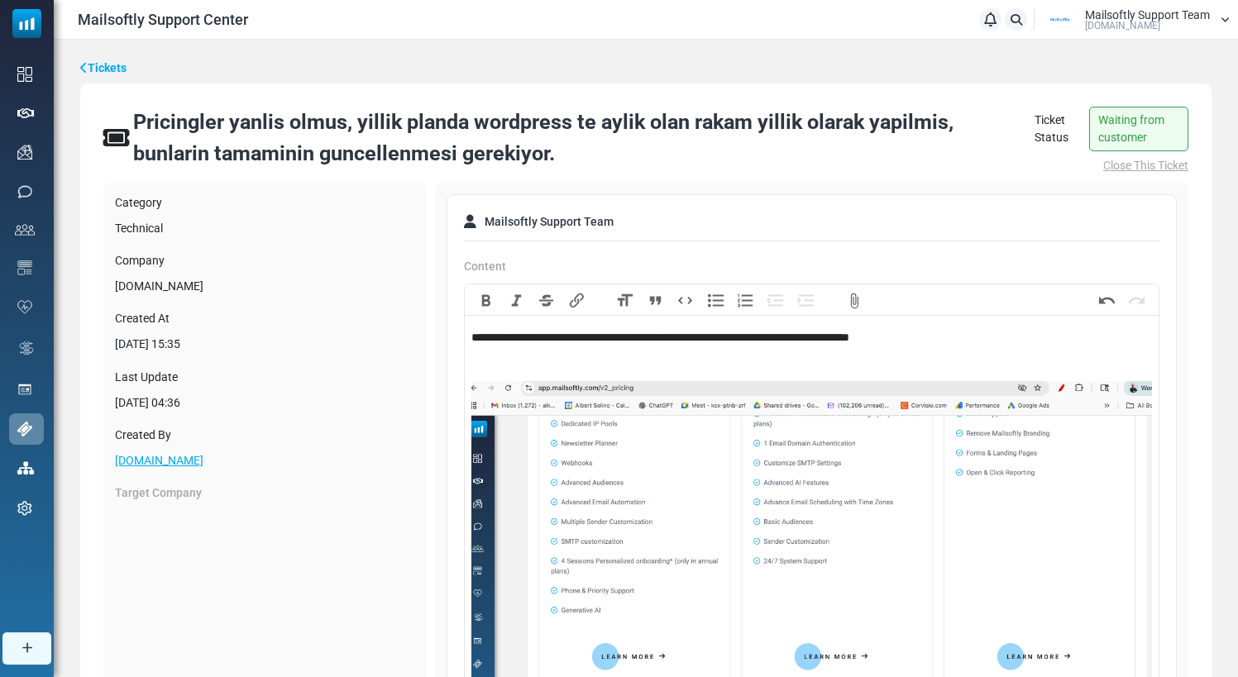
click at [818, 337] on div "**********" at bounding box center [811, 547] width 681 height 437
click at [987, 338] on div "**********" at bounding box center [811, 547] width 681 height 437
type trix-editor "**********"
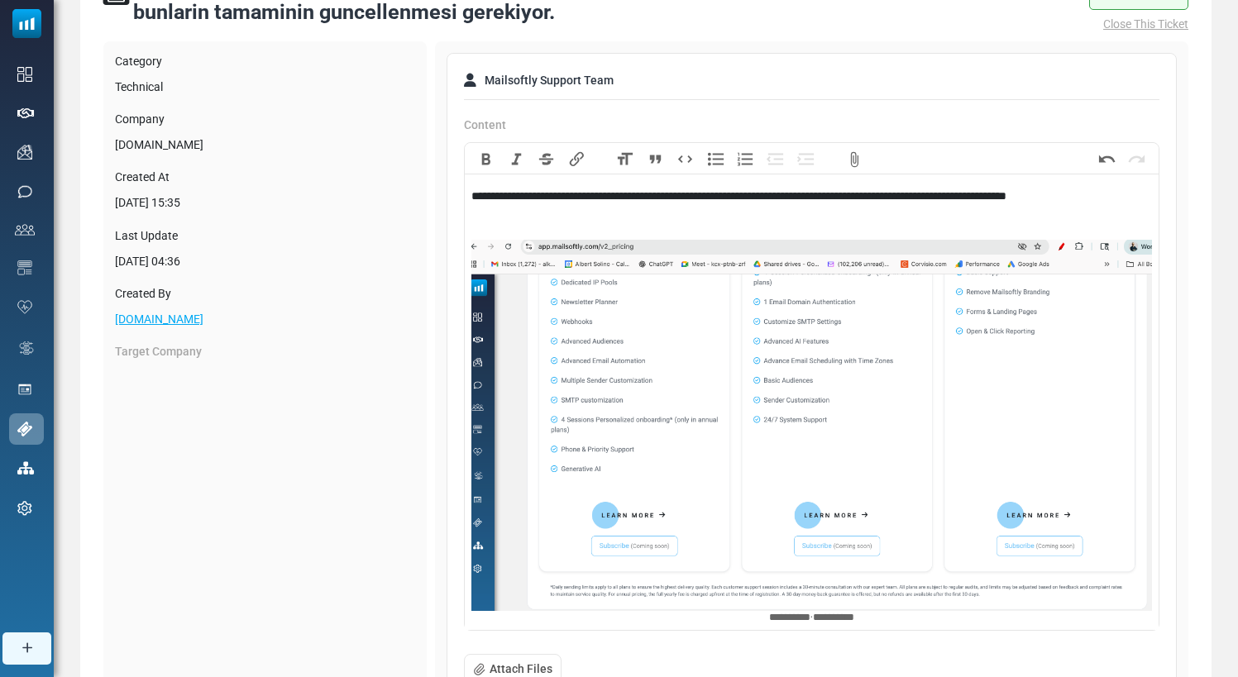
scroll to position [495, 0]
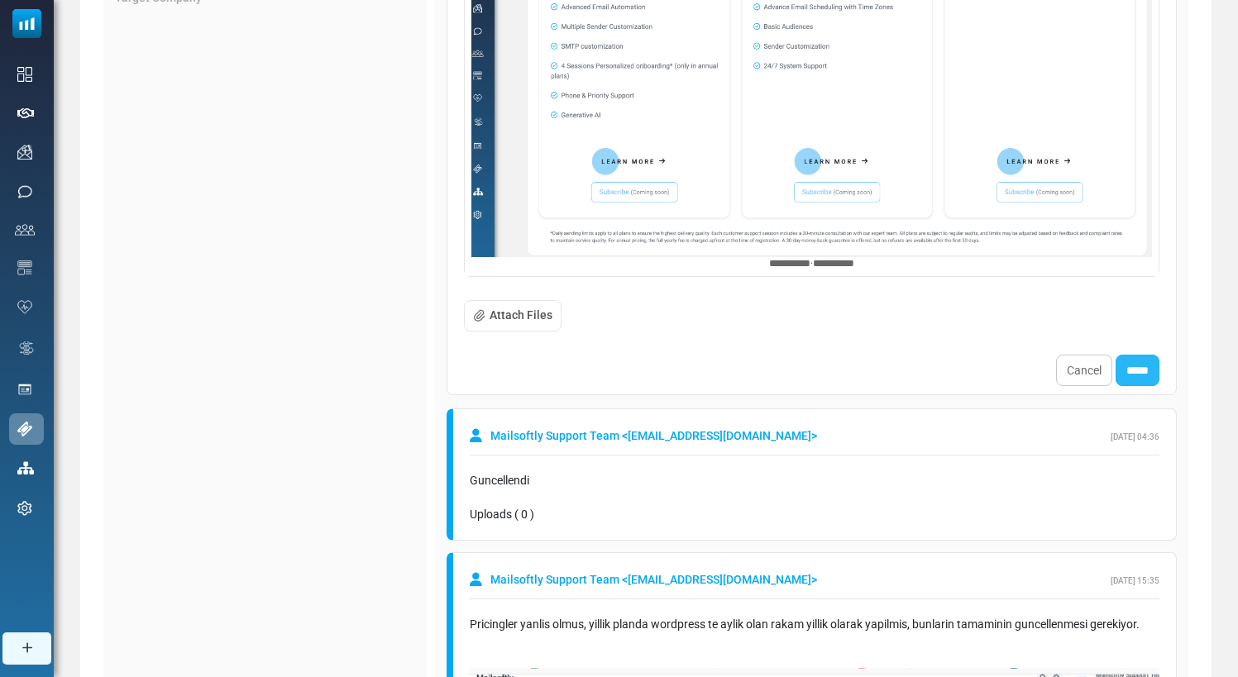
click at [1147, 366] on input "*****" at bounding box center [1138, 370] width 44 height 31
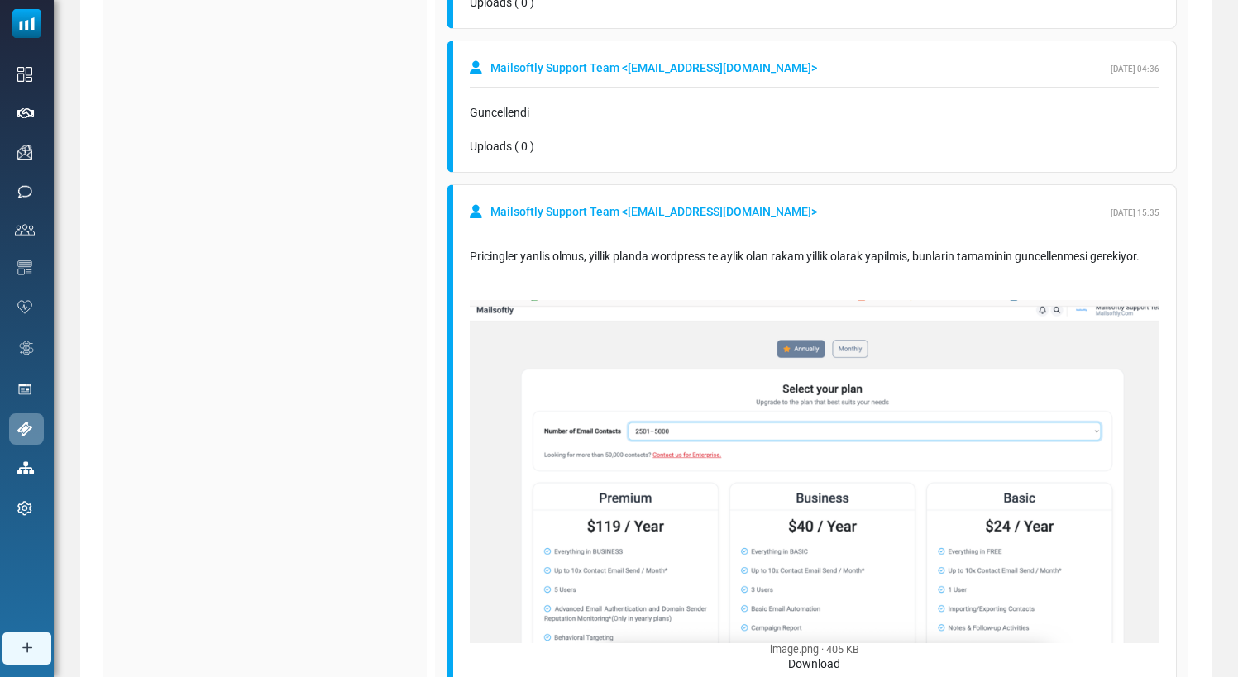
scroll to position [572, 0]
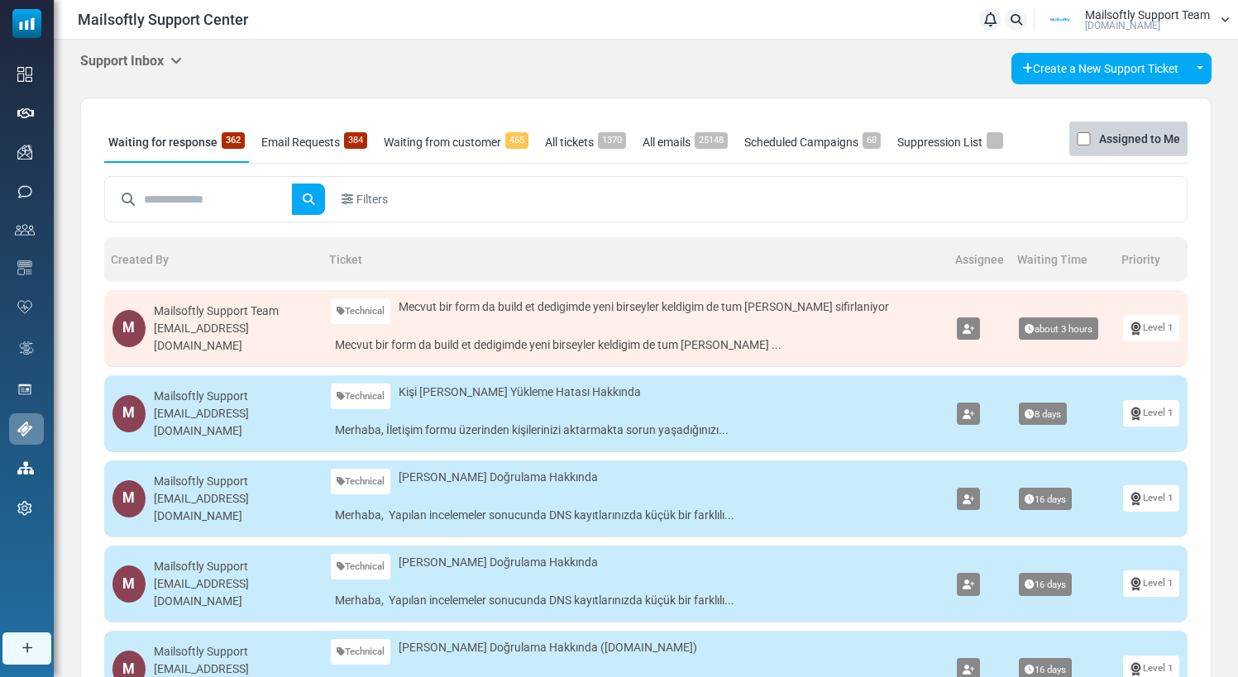
click at [182, 59] on icon at bounding box center [176, 60] width 12 height 13
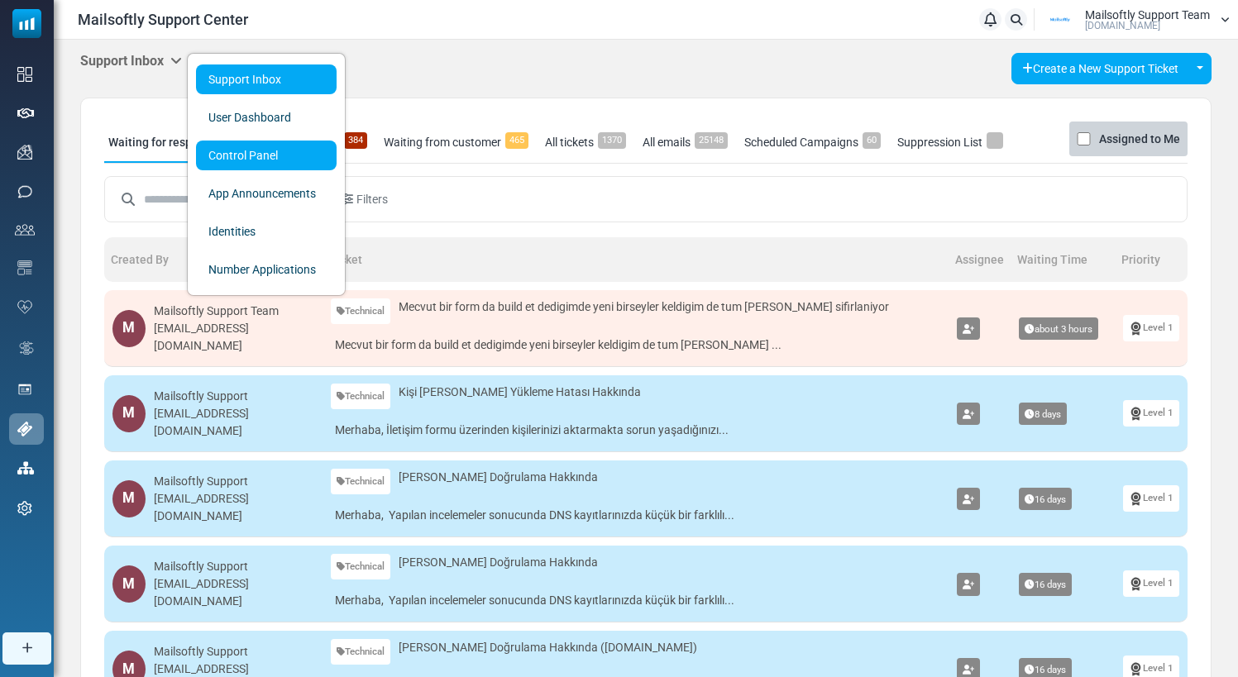
click at [275, 157] on link "Control Panel" at bounding box center [266, 156] width 141 height 30
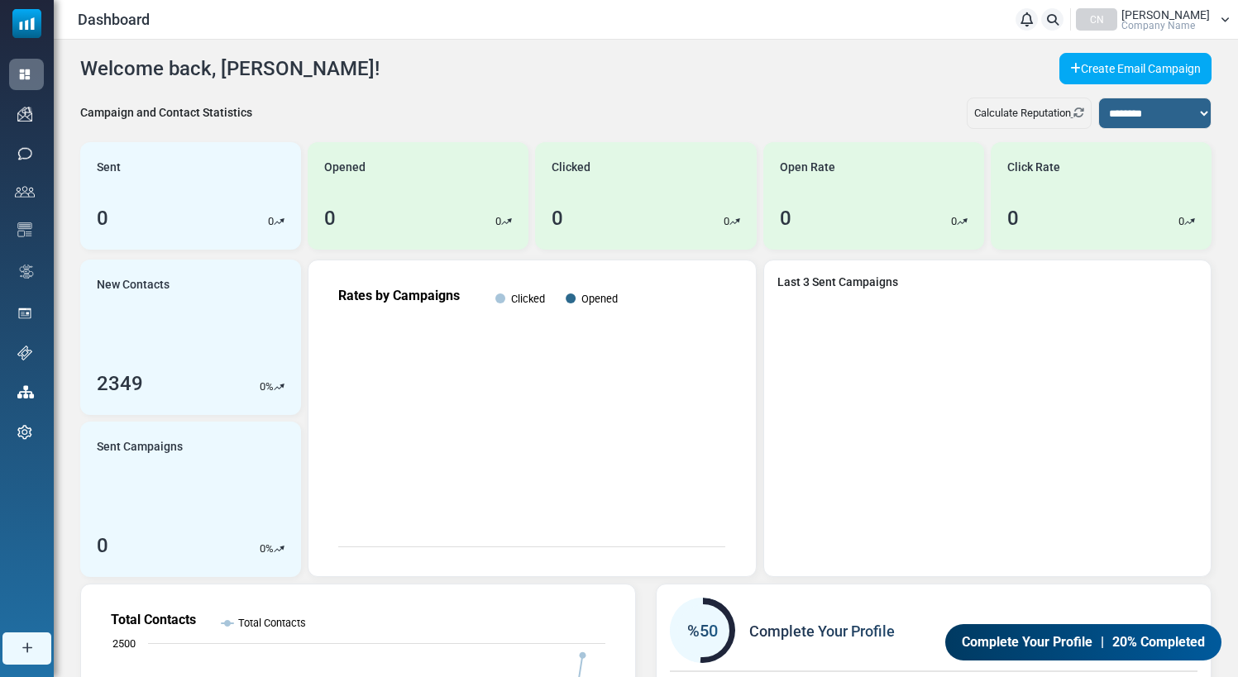
click at [1178, 13] on span "[PERSON_NAME]" at bounding box center [1165, 15] width 88 height 12
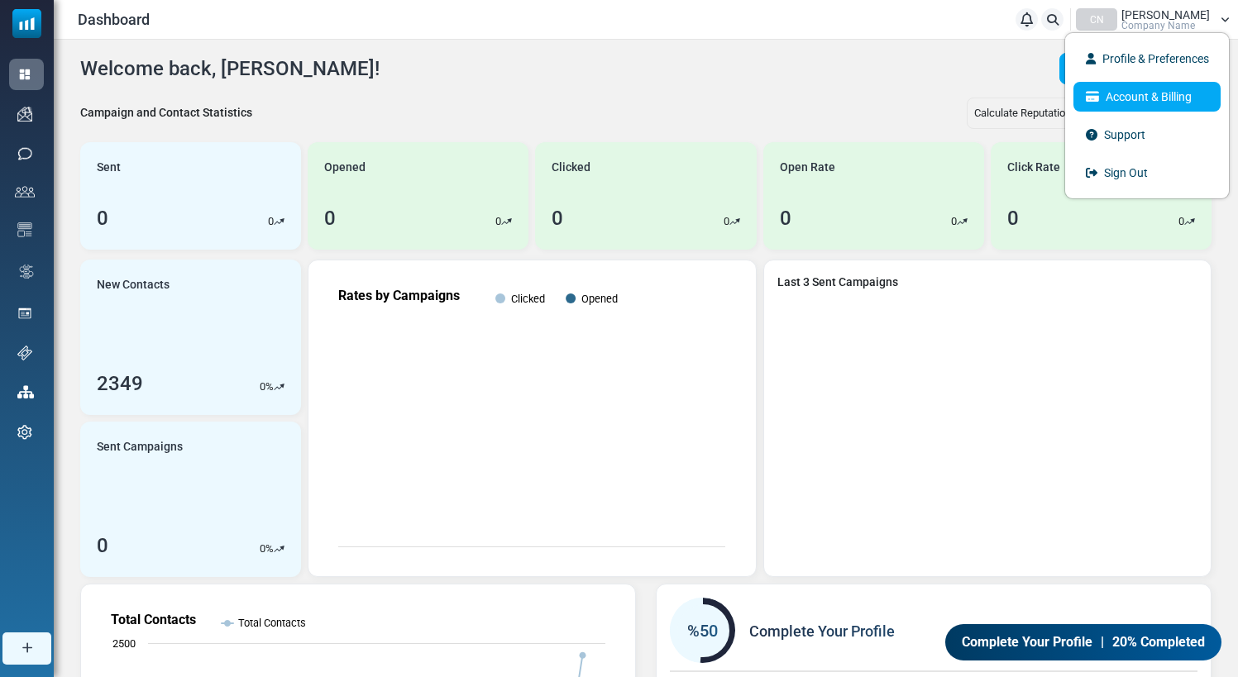
click at [1158, 87] on link "Account & Billing" at bounding box center [1146, 97] width 147 height 30
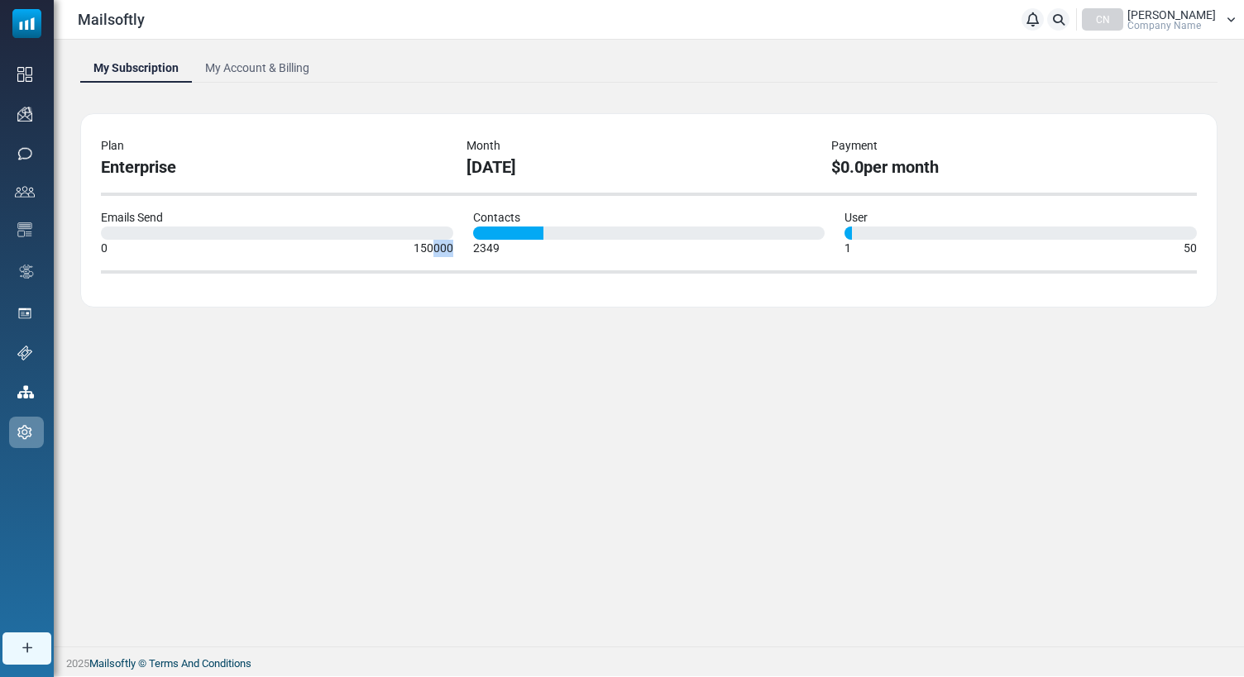
drag, startPoint x: 433, startPoint y: 249, endPoint x: 459, endPoint y: 247, distance: 25.7
click at [459, 247] on div "Emails Send 0 150000" at bounding box center [277, 233] width 372 height 48
click at [262, 79] on link "My Account & Billing" at bounding box center [257, 68] width 131 height 30
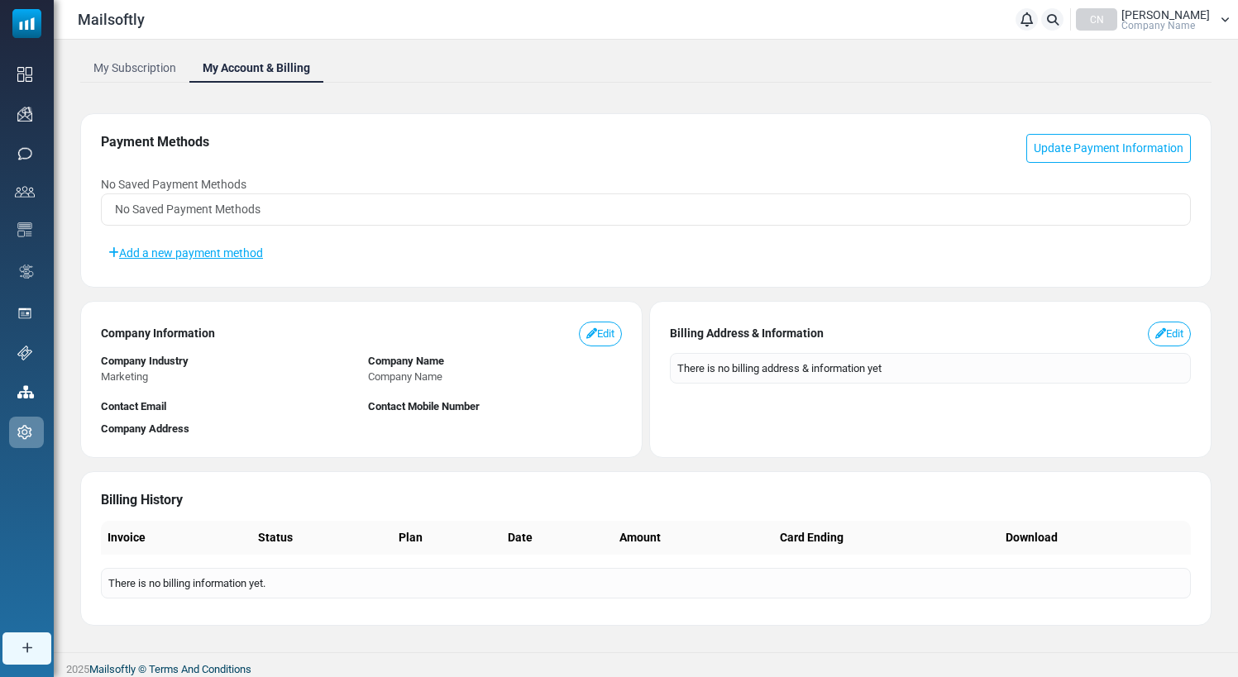
click at [164, 62] on link "My Subscription" at bounding box center [134, 68] width 109 height 30
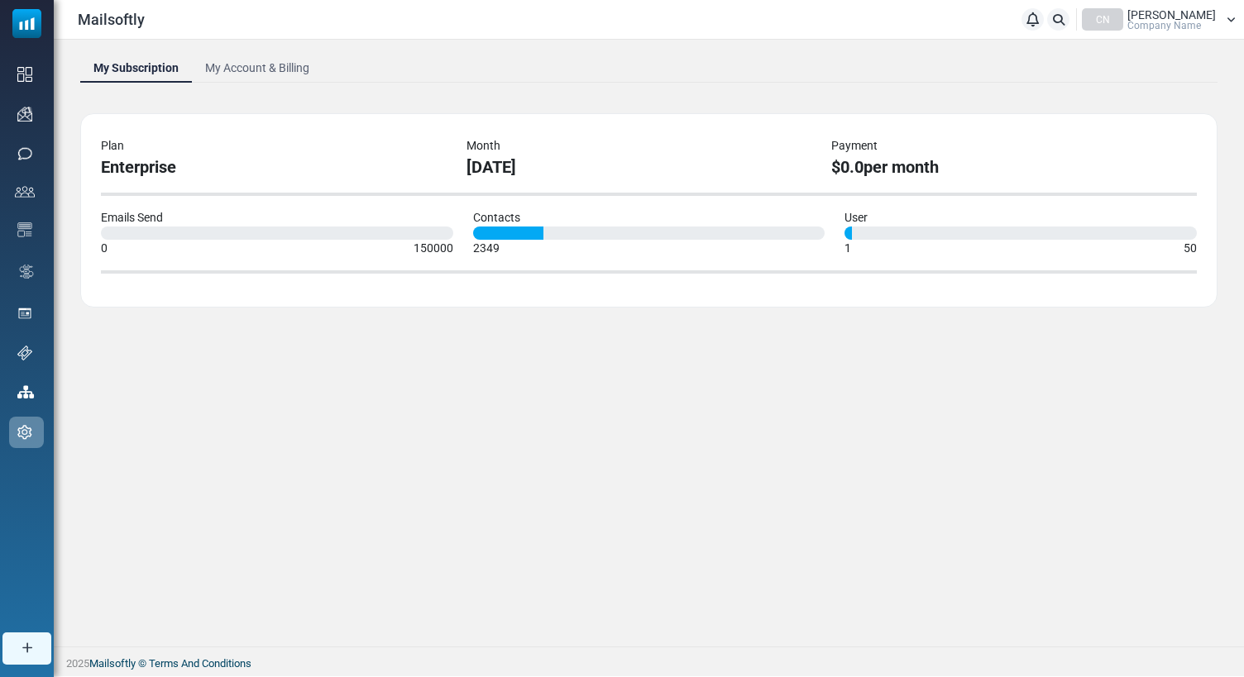
click at [1167, 26] on span "Company Name" at bounding box center [1164, 26] width 74 height 10
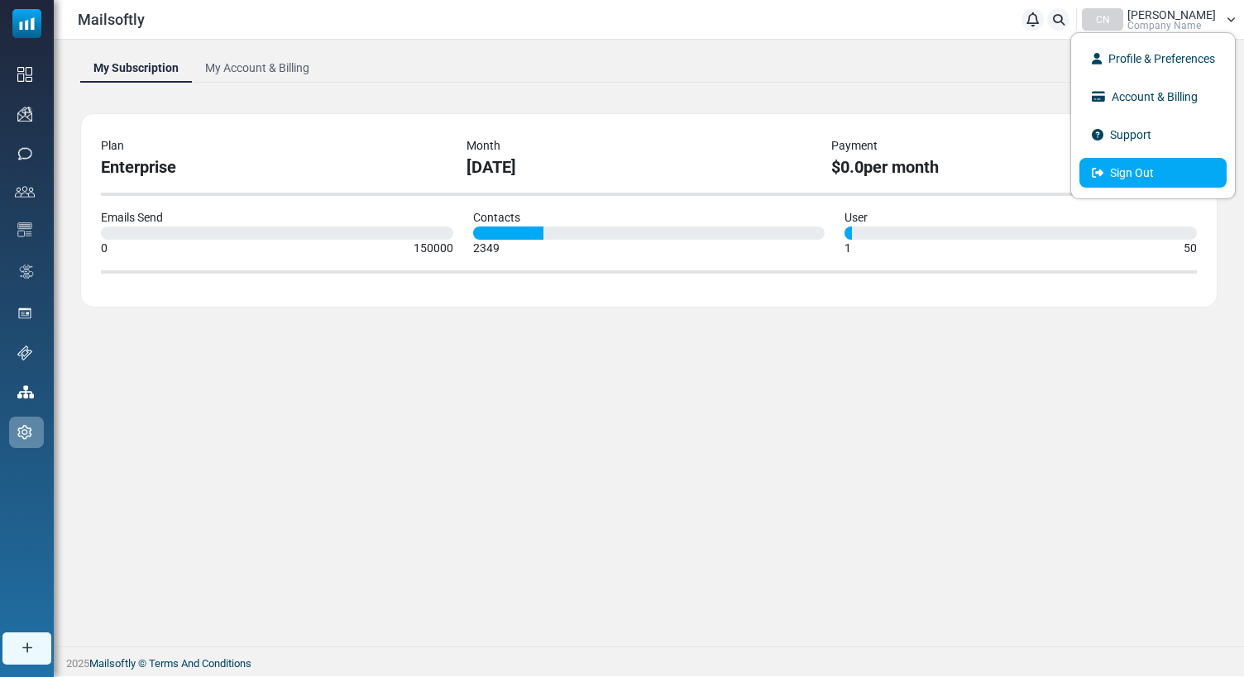
click at [1121, 174] on link "Sign Out" at bounding box center [1152, 173] width 147 height 30
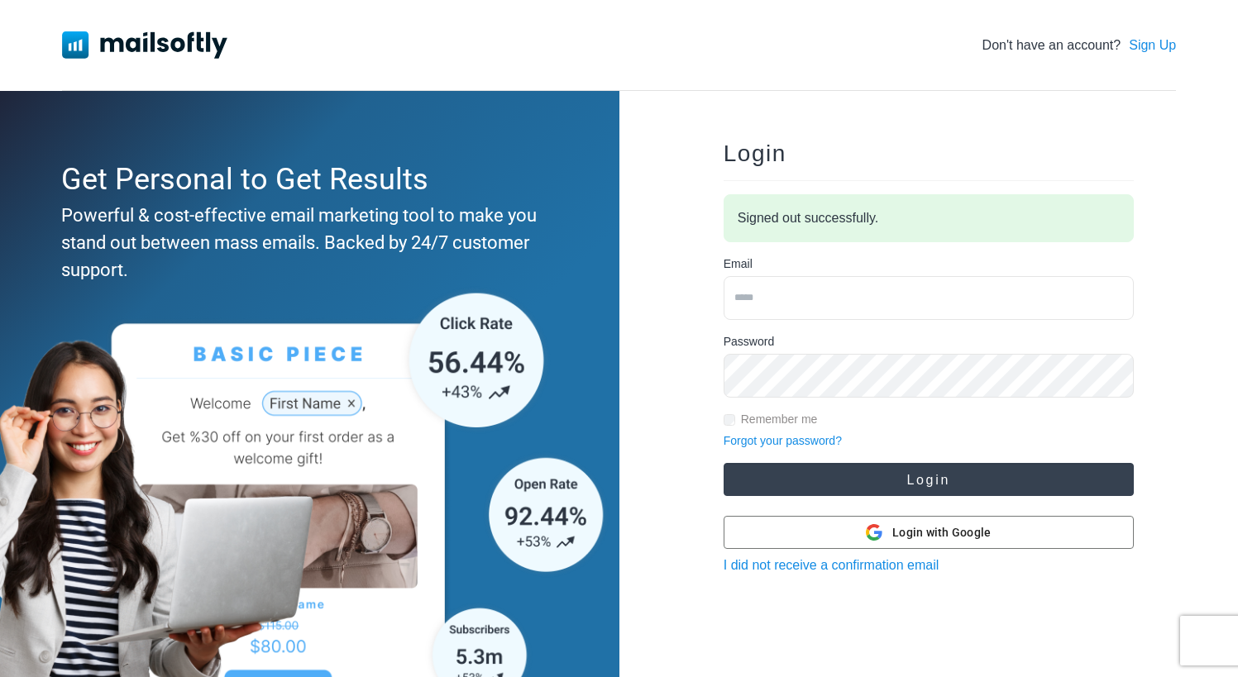
type input "**********"
click at [937, 482] on button "Login" at bounding box center [929, 479] width 410 height 33
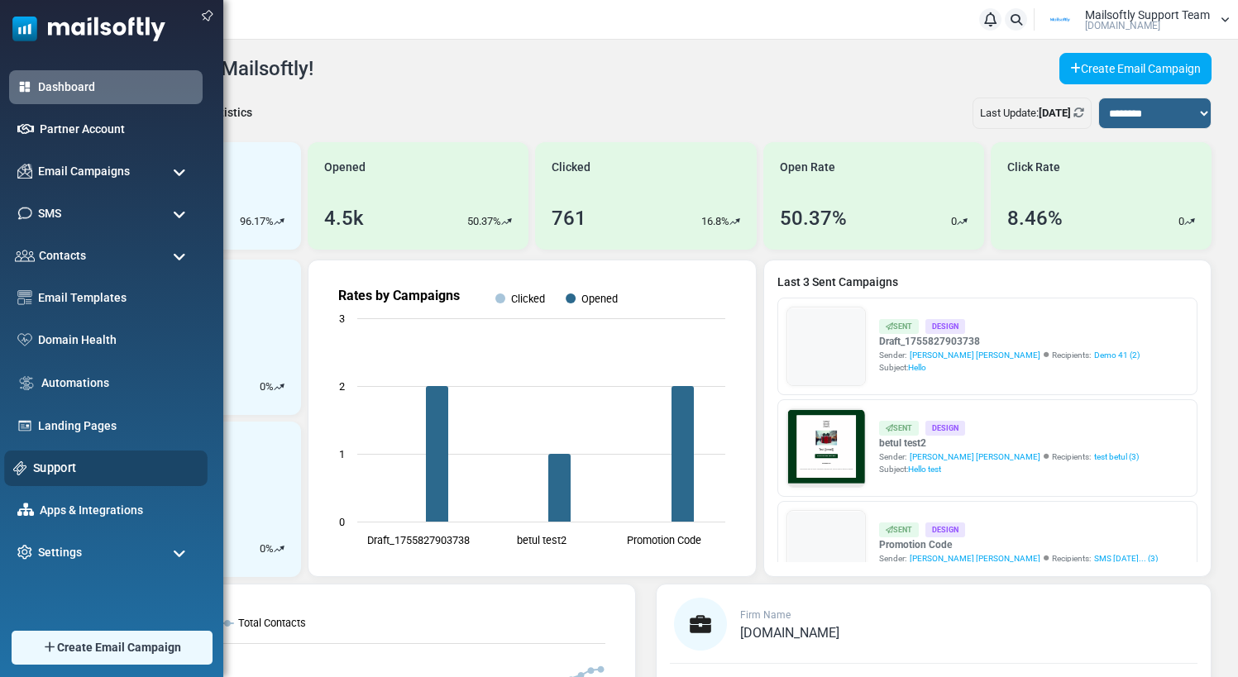
click at [59, 461] on link "Support" at bounding box center [115, 468] width 165 height 18
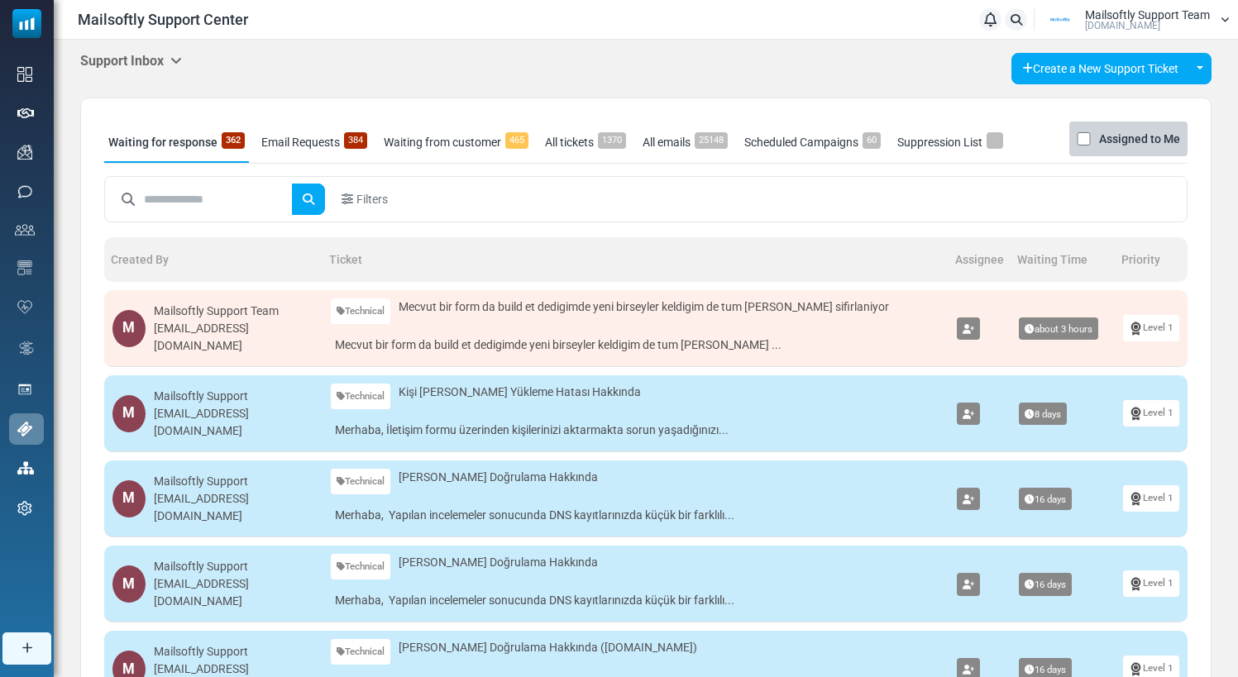
click at [304, 141] on link "Email Requests 384" at bounding box center [314, 142] width 114 height 41
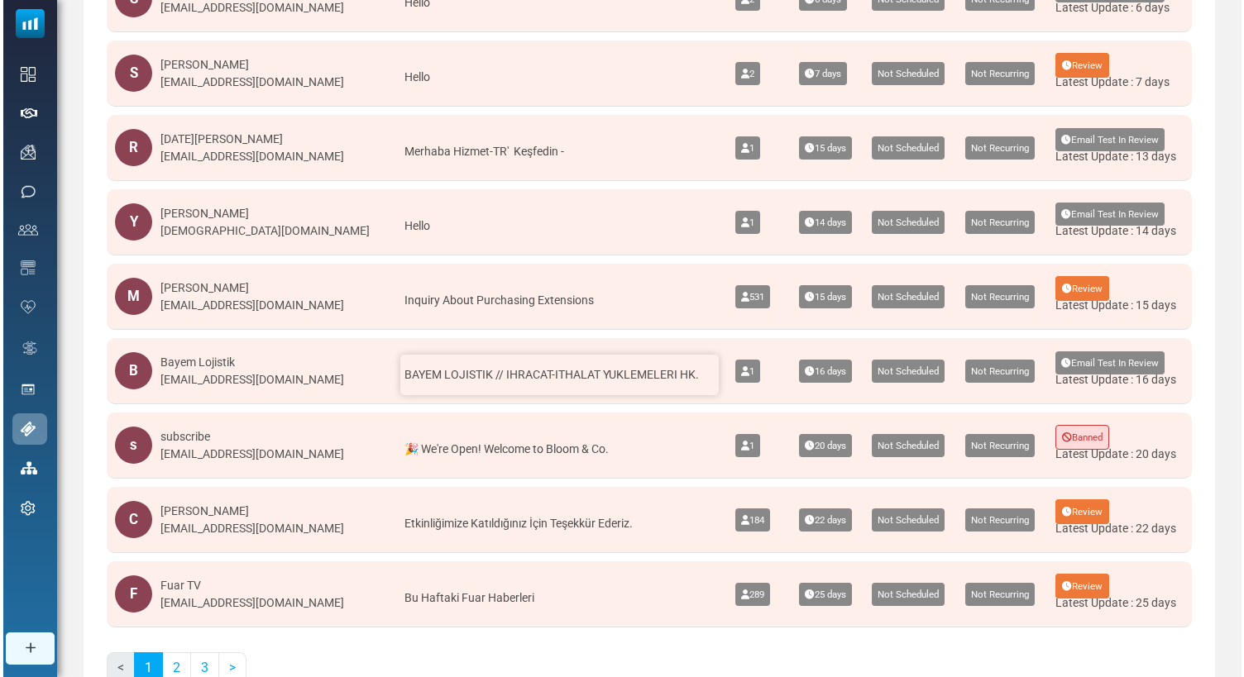
scroll to position [425, 0]
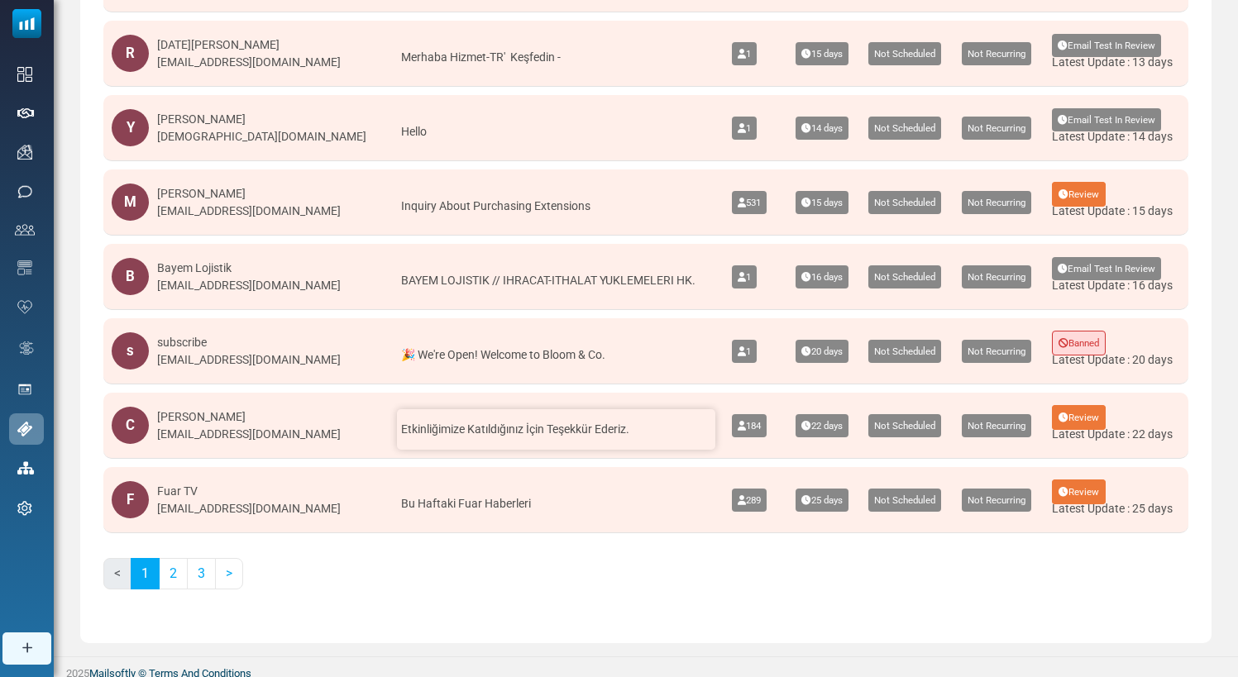
click at [522, 435] on span "Etkinliğimize Katıldığınız İçin Teşekkür Ederiz." at bounding box center [515, 429] width 228 height 13
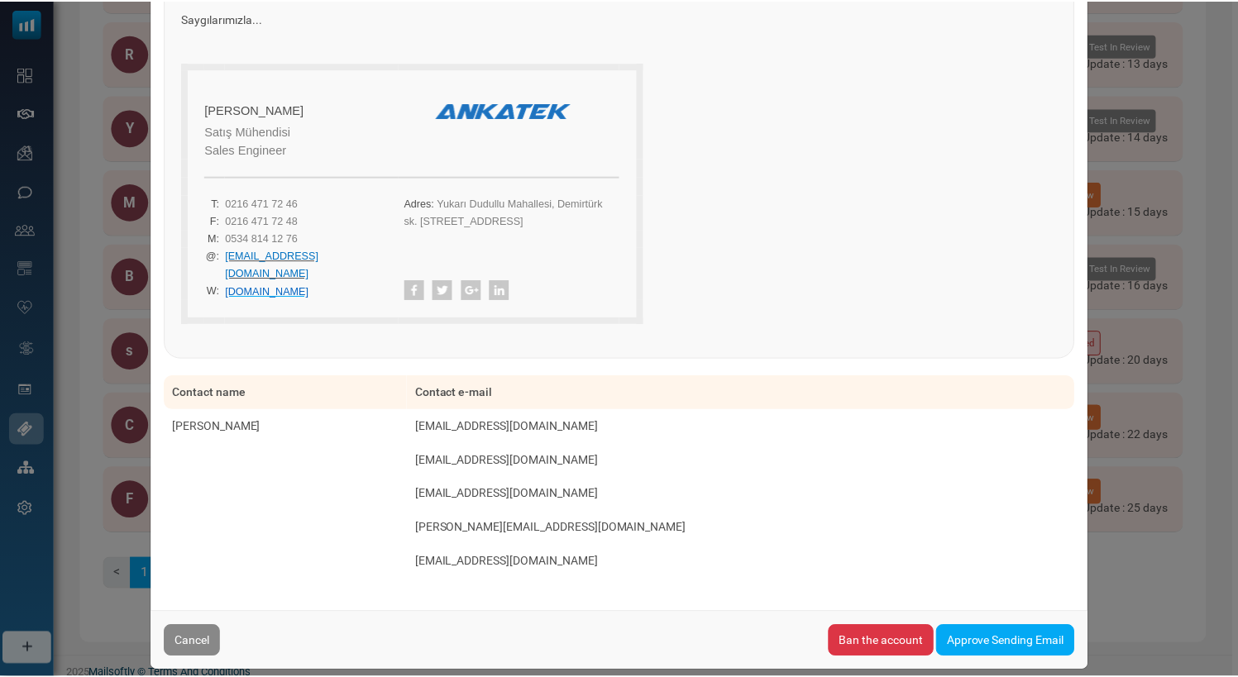
scroll to position [0, 0]
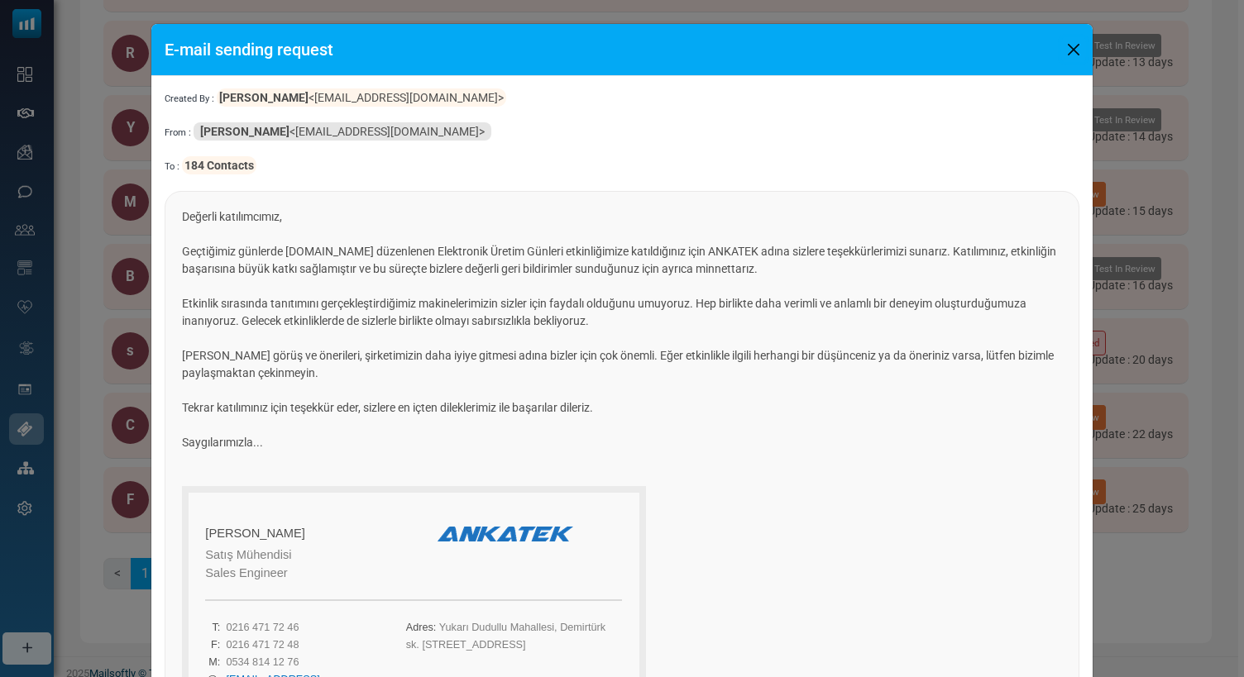
click at [1073, 48] on button "Close" at bounding box center [1073, 49] width 25 height 25
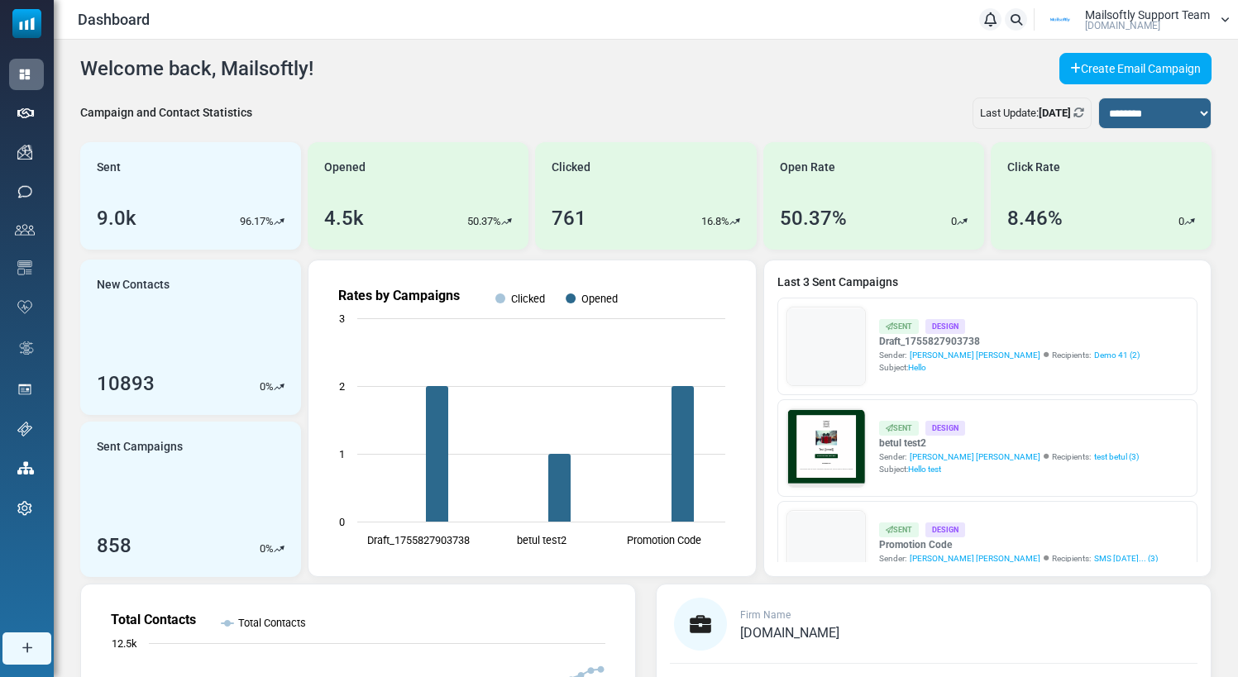
click at [0, 0] on link "Support" at bounding box center [0, 0] width 0 height 0
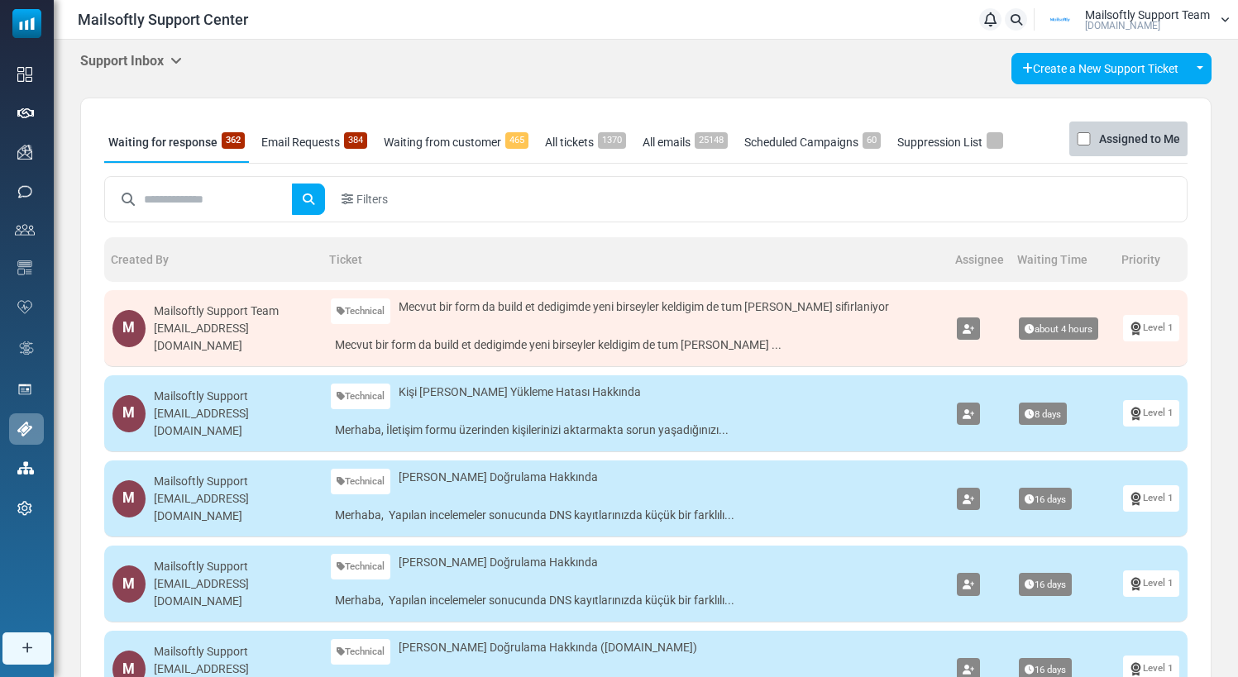
click at [182, 60] on icon at bounding box center [176, 60] width 12 height 13
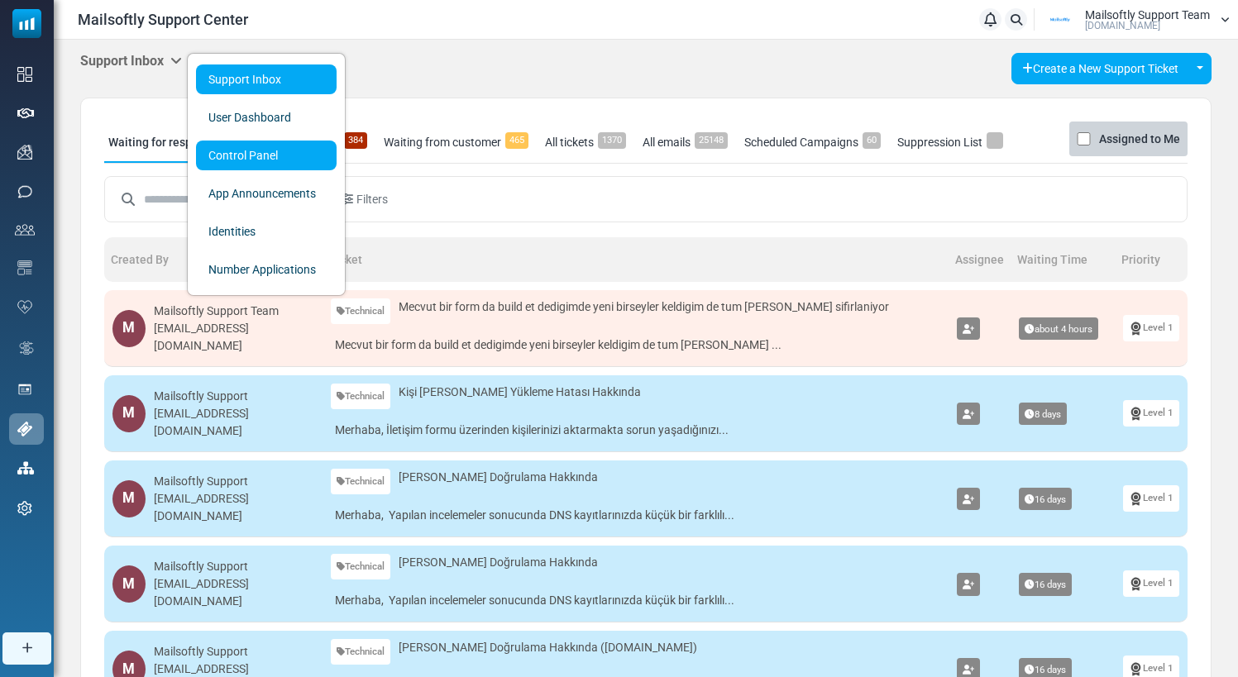
click at [221, 153] on link "Control Panel" at bounding box center [266, 156] width 141 height 30
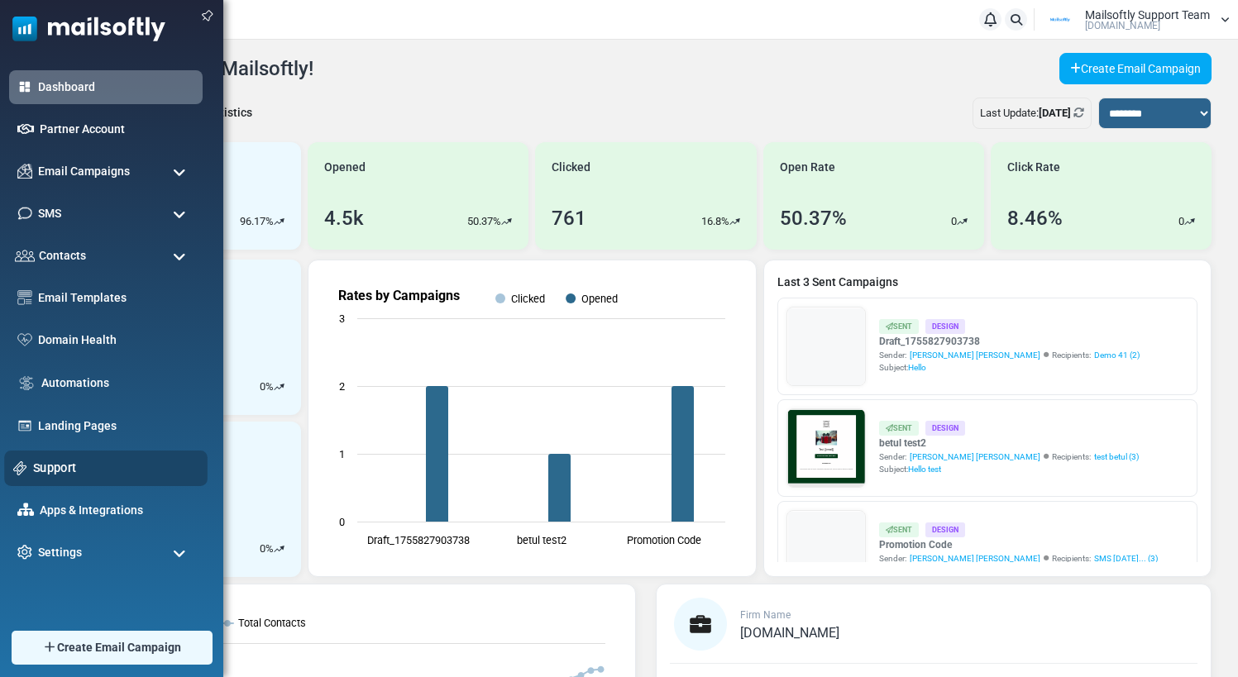
click at [55, 468] on link "Support" at bounding box center [115, 468] width 165 height 18
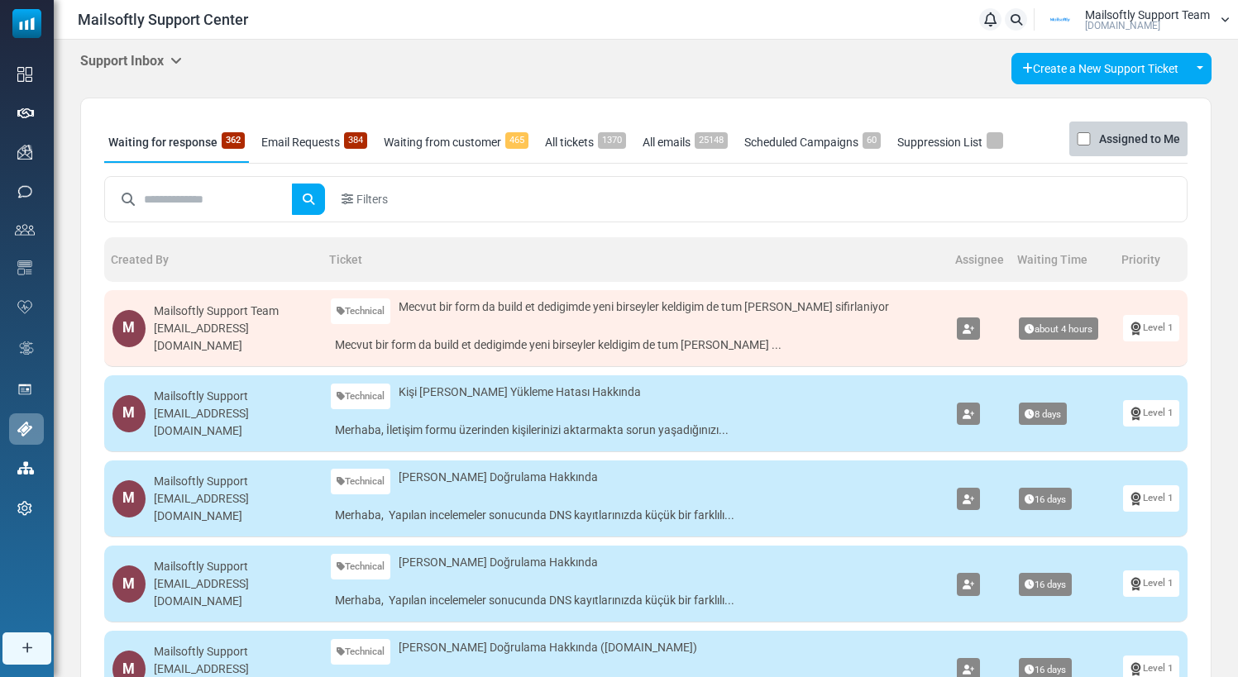
click at [170, 58] on h5 "Support Inbox" at bounding box center [131, 61] width 102 height 16
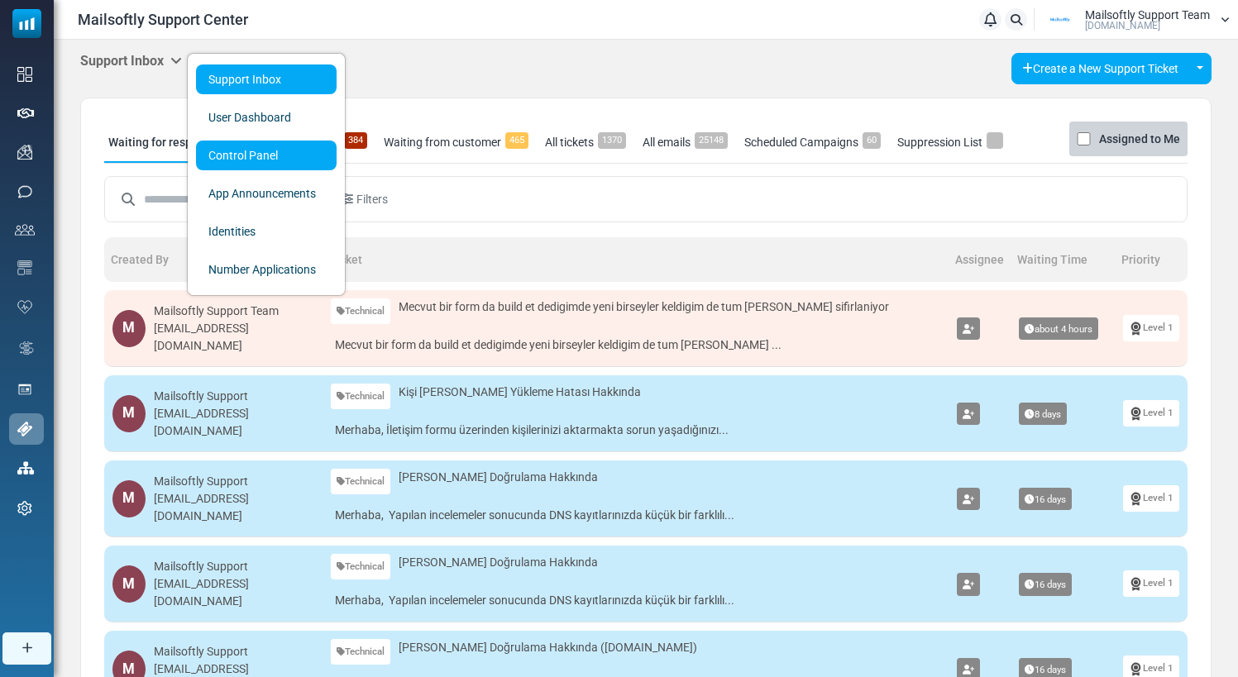
click at [227, 155] on link "Control Panel" at bounding box center [266, 156] width 141 height 30
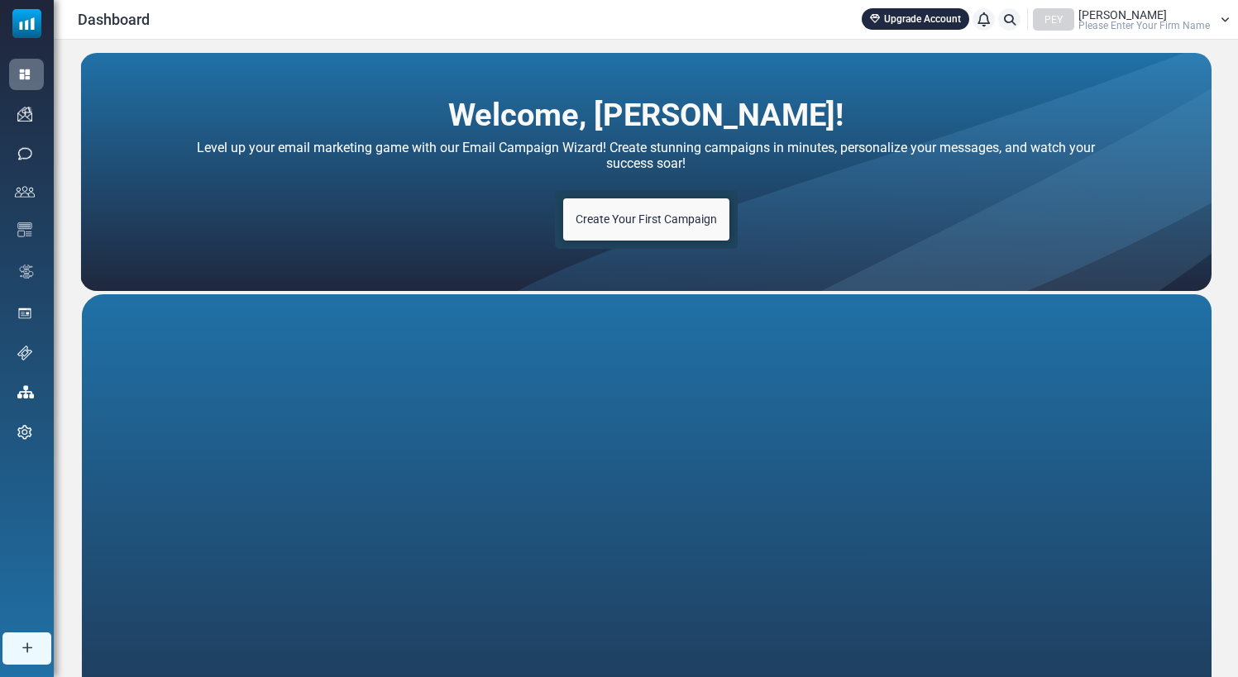
click at [1116, 21] on span "Please Enter Your Firm Name" at bounding box center [1143, 26] width 131 height 10
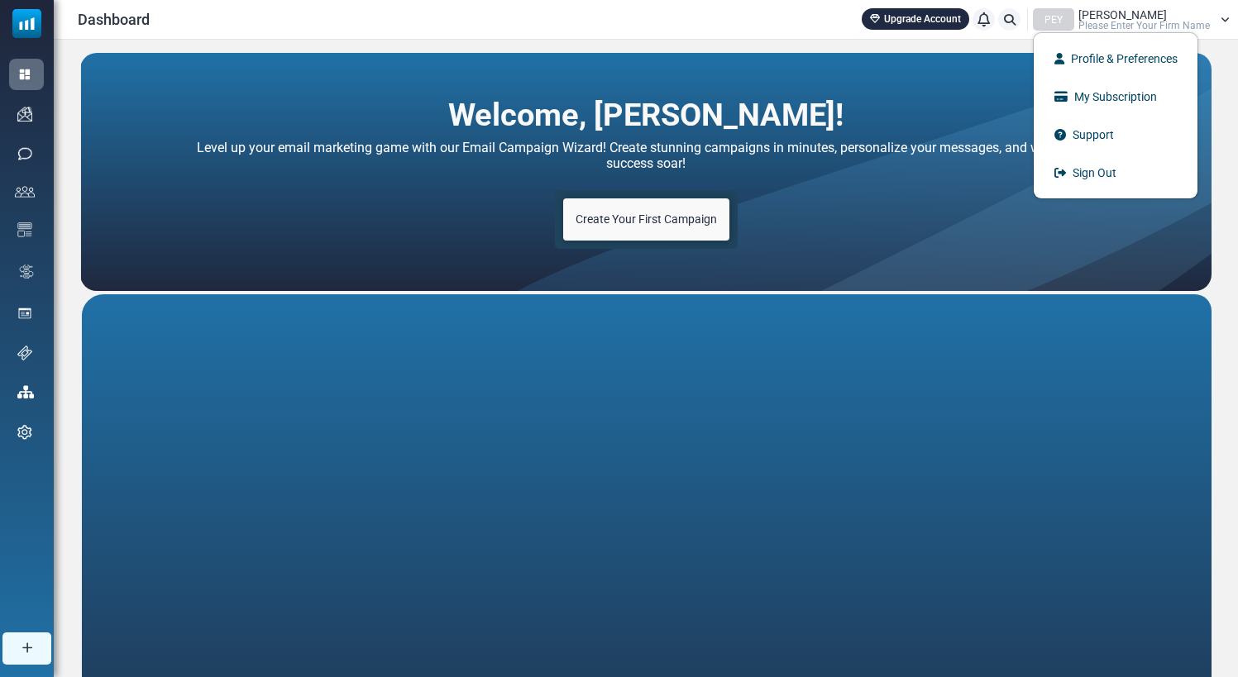
click at [926, 30] on li "Upgrade Account" at bounding box center [916, 19] width 108 height 22
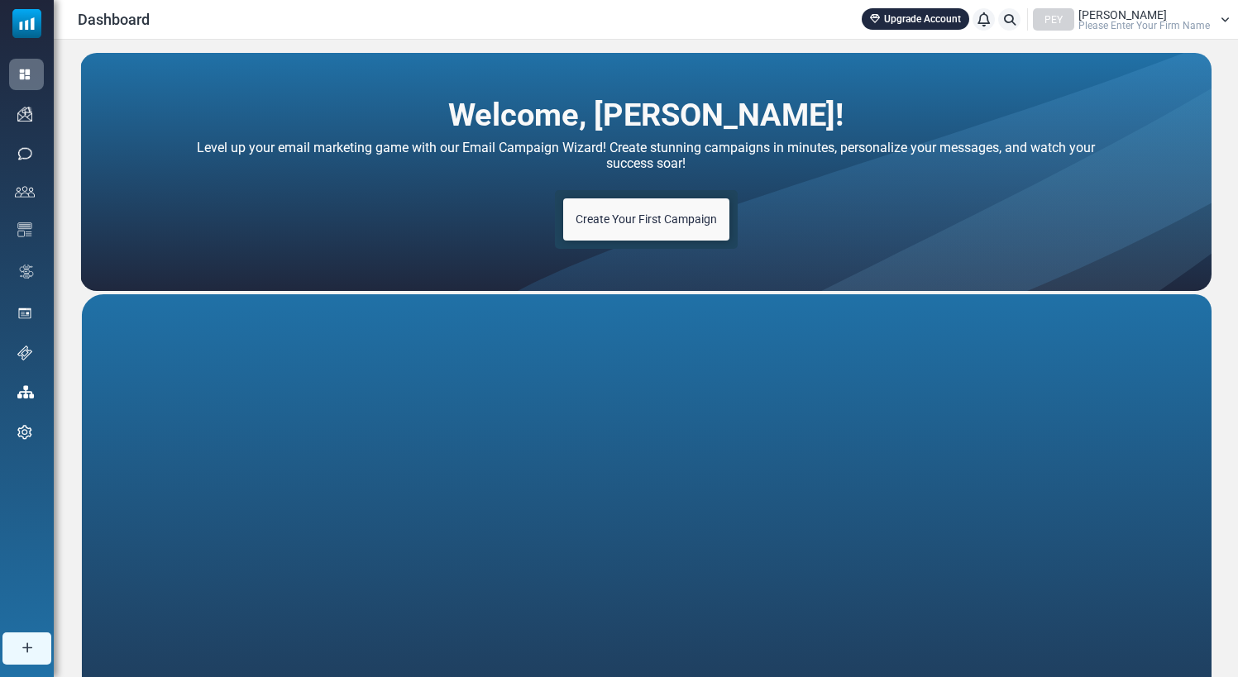
click at [1078, 20] on div "PEY [PERSON_NAME] Please Enter Your Firm Name" at bounding box center [1131, 19] width 197 height 22
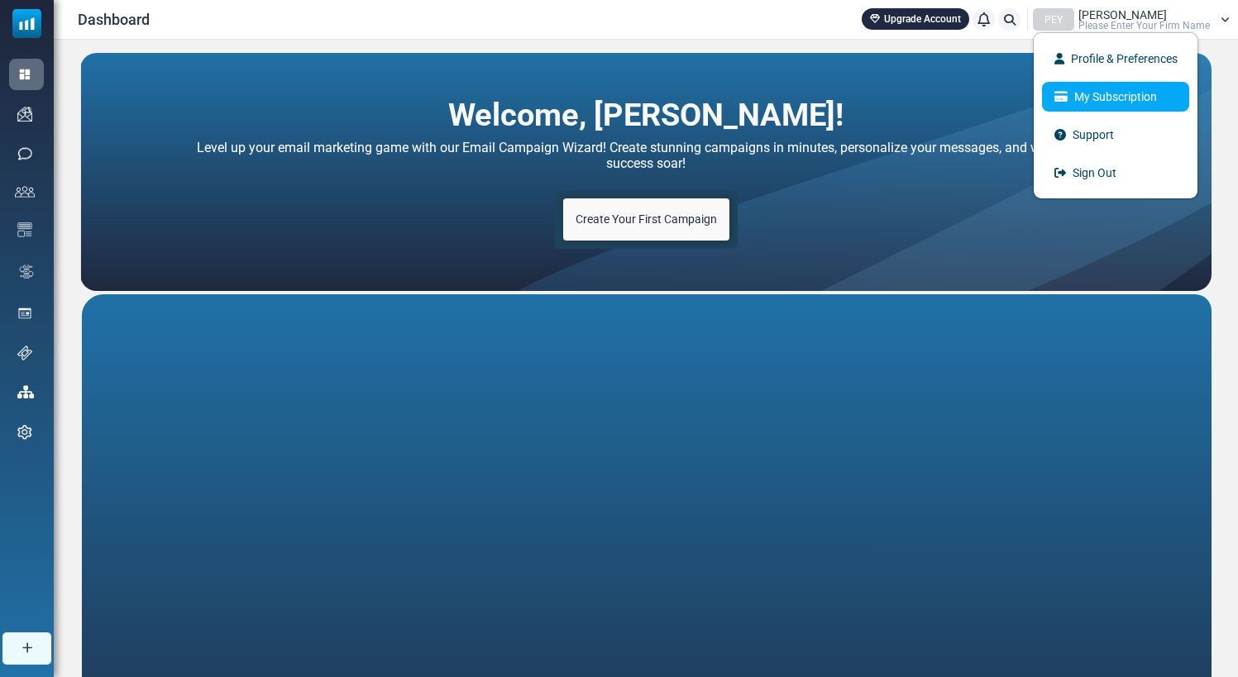
click at [1096, 89] on link "My Subscription" at bounding box center [1115, 97] width 147 height 30
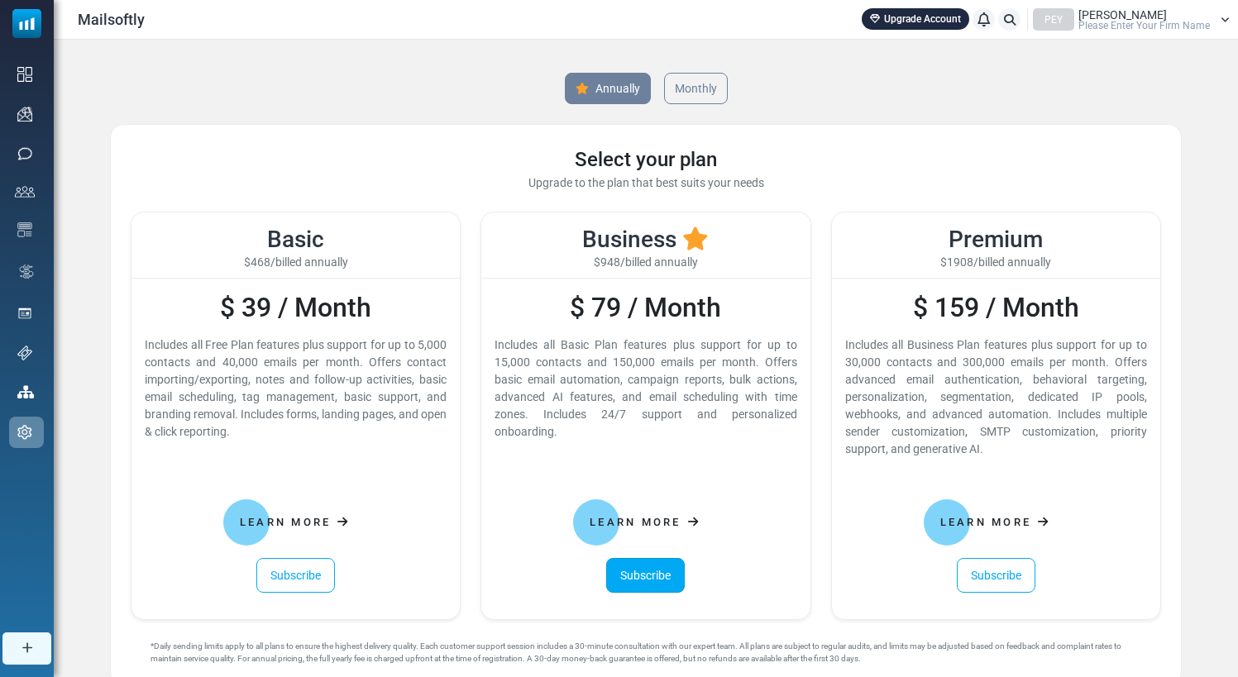
click at [648, 585] on link "Subscribe" at bounding box center [645, 575] width 79 height 35
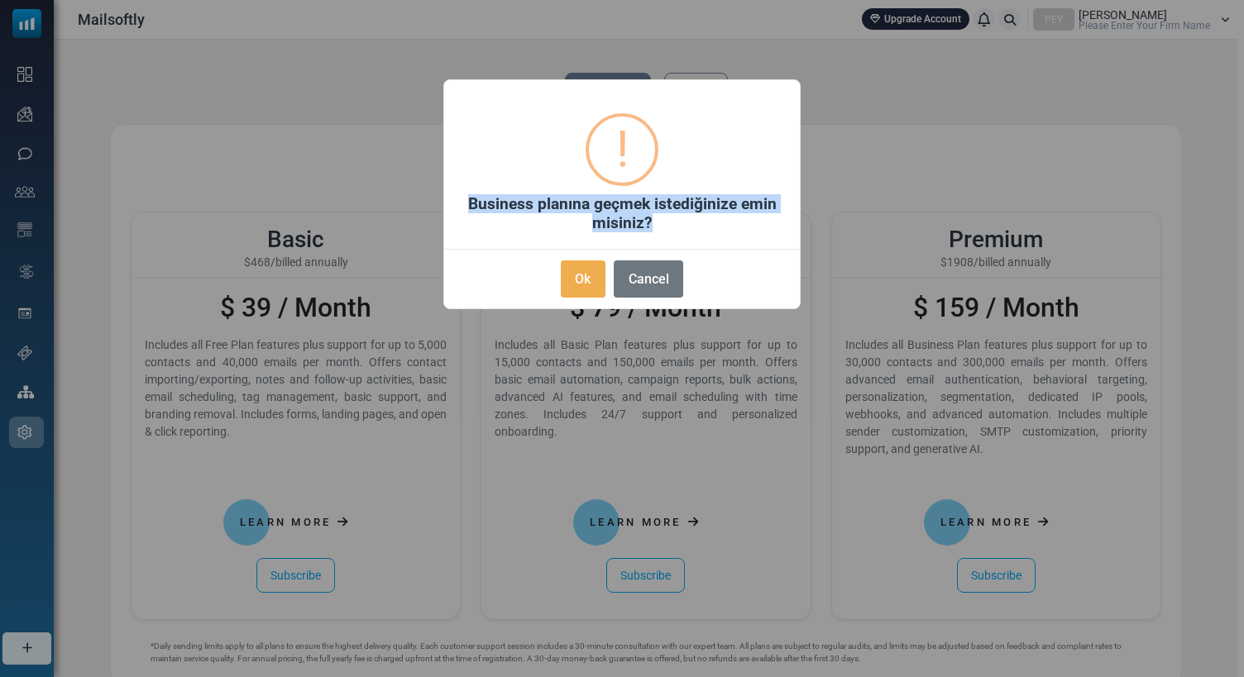
drag, startPoint x: 643, startPoint y: 222, endPoint x: 470, endPoint y: 198, distance: 174.5
click at [470, 198] on h2 "Business planına geçmek istediğinize emin misiniz?" at bounding box center [622, 213] width 356 height 38
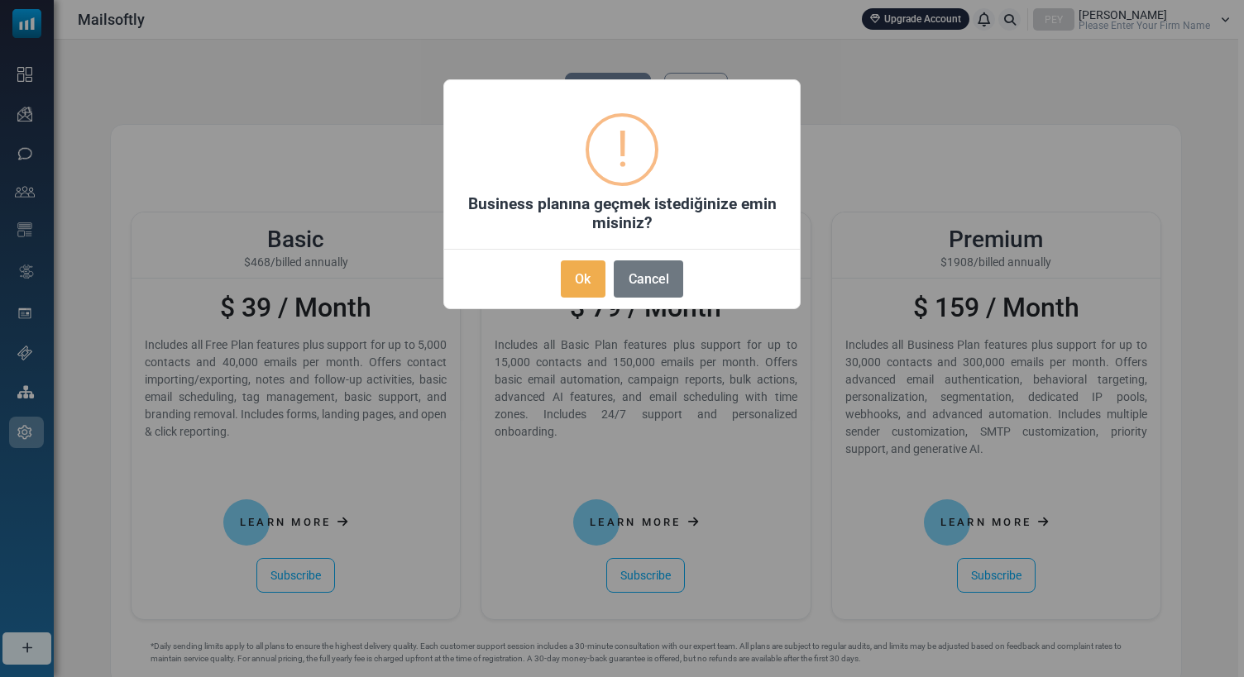
click at [463, 198] on h2 "Business planına geçmek istediğinize emin misiniz?" at bounding box center [622, 213] width 356 height 38
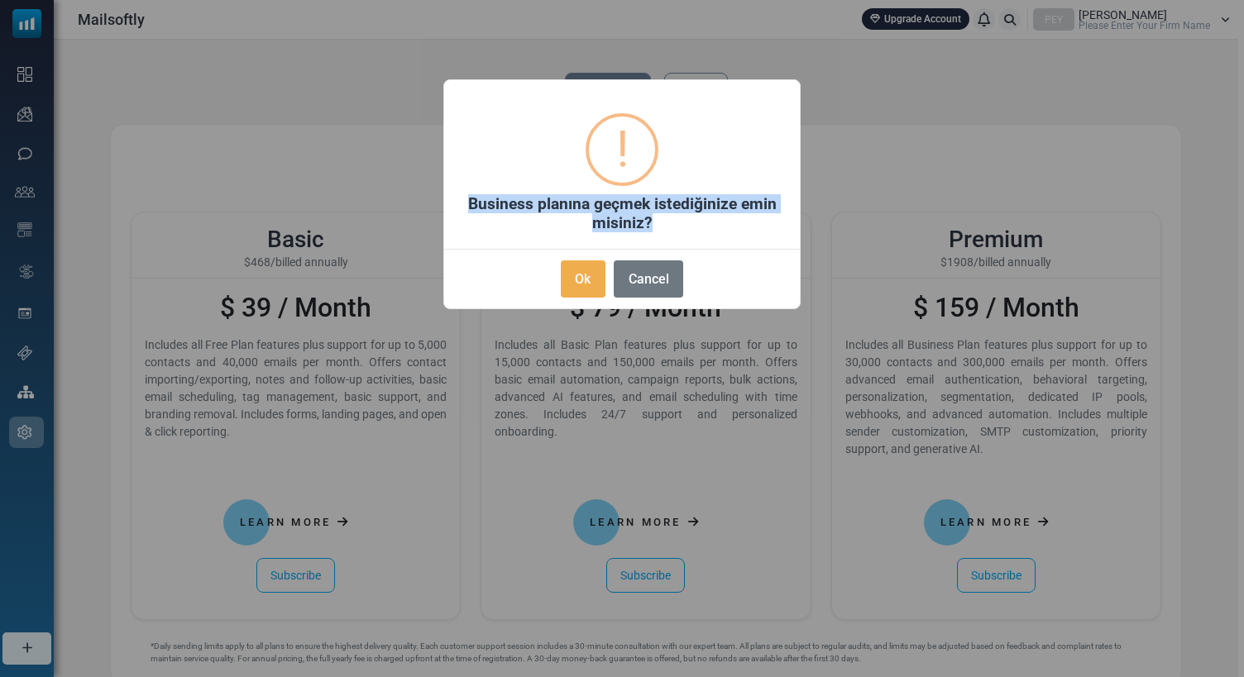
drag, startPoint x: 518, startPoint y: 203, endPoint x: 714, endPoint y: 222, distance: 197.0
click at [714, 222] on h2 "Business planına geçmek istediğinize emin misiniz?" at bounding box center [622, 213] width 356 height 38
click at [576, 282] on button "Ok" at bounding box center [583, 278] width 45 height 37
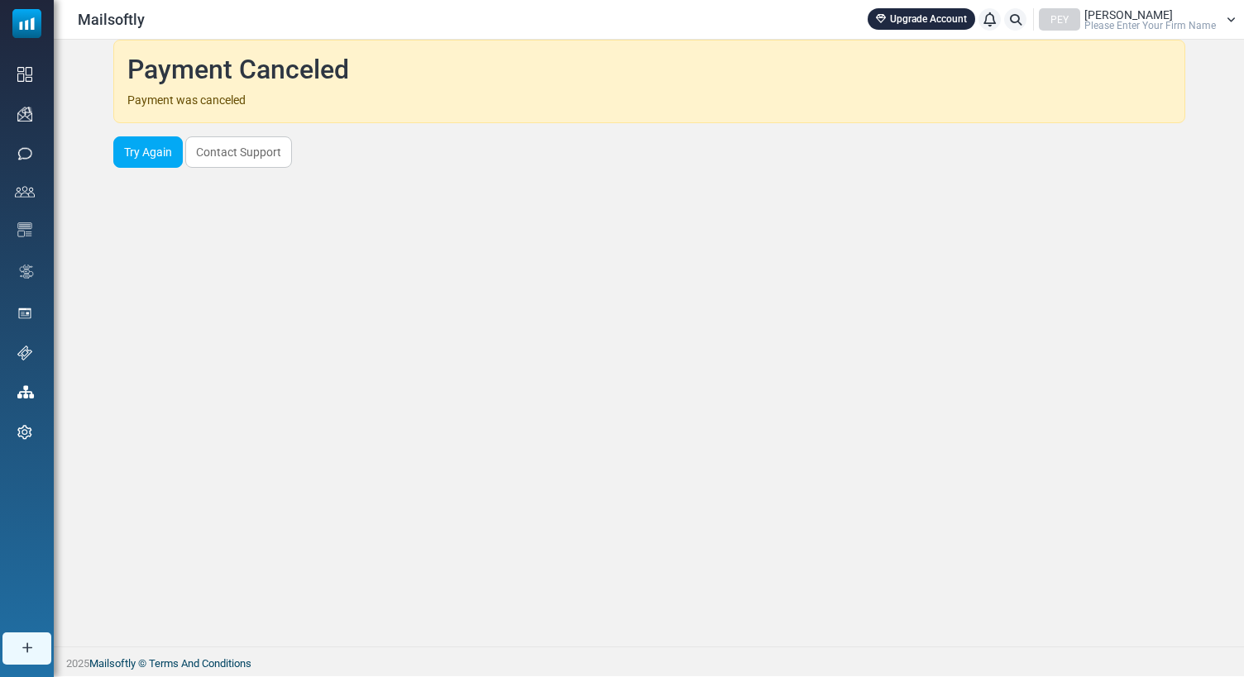
click at [385, 263] on div "Payment Canceled Payment was canceled Try Again Contact Support" at bounding box center [649, 343] width 1190 height 607
click at [167, 169] on div "Payment Canceled Payment was canceled Try Again Contact Support" at bounding box center [649, 343] width 1190 height 607
click at [156, 155] on link "Try Again" at bounding box center [147, 151] width 69 height 31
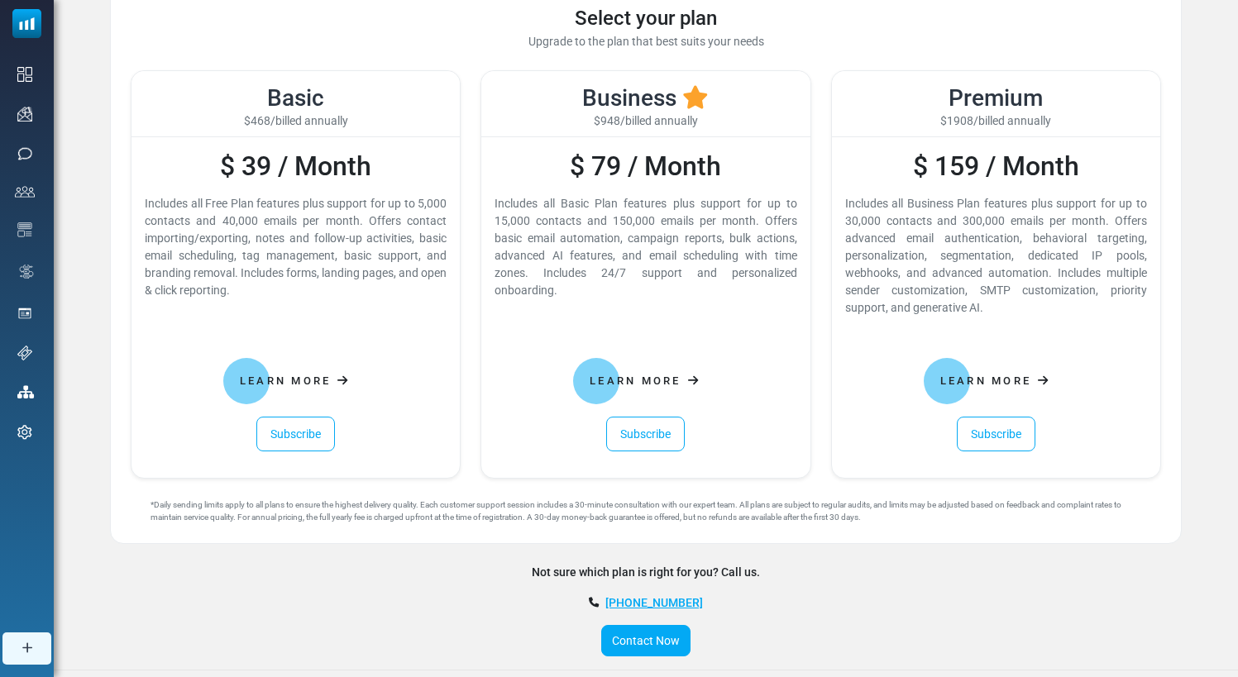
scroll to position [143, 0]
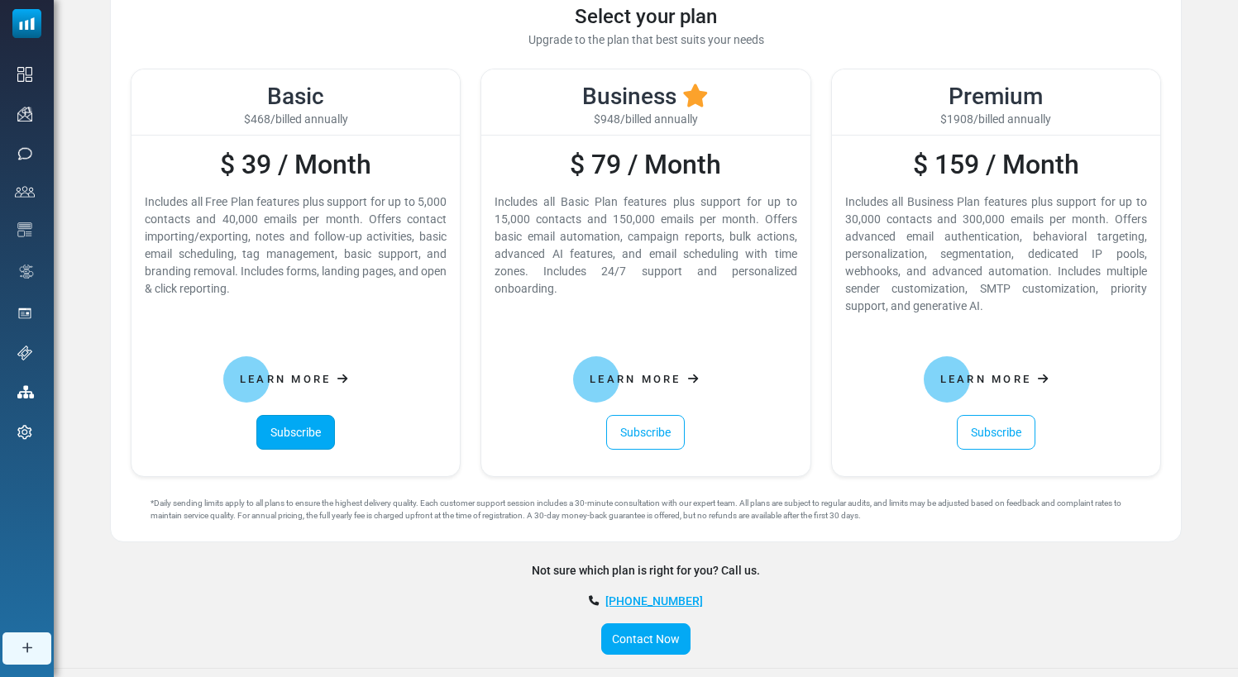
click at [290, 440] on link "Subscribe" at bounding box center [295, 432] width 79 height 35
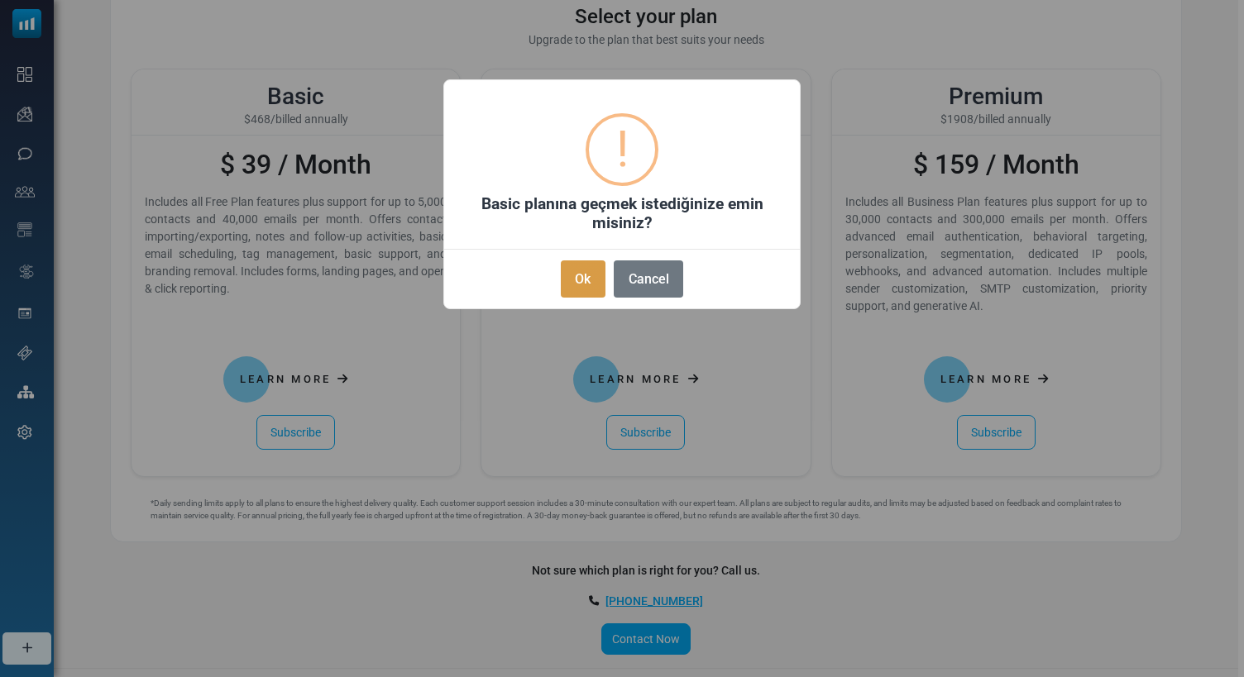
click at [585, 281] on button "Ok" at bounding box center [583, 278] width 45 height 37
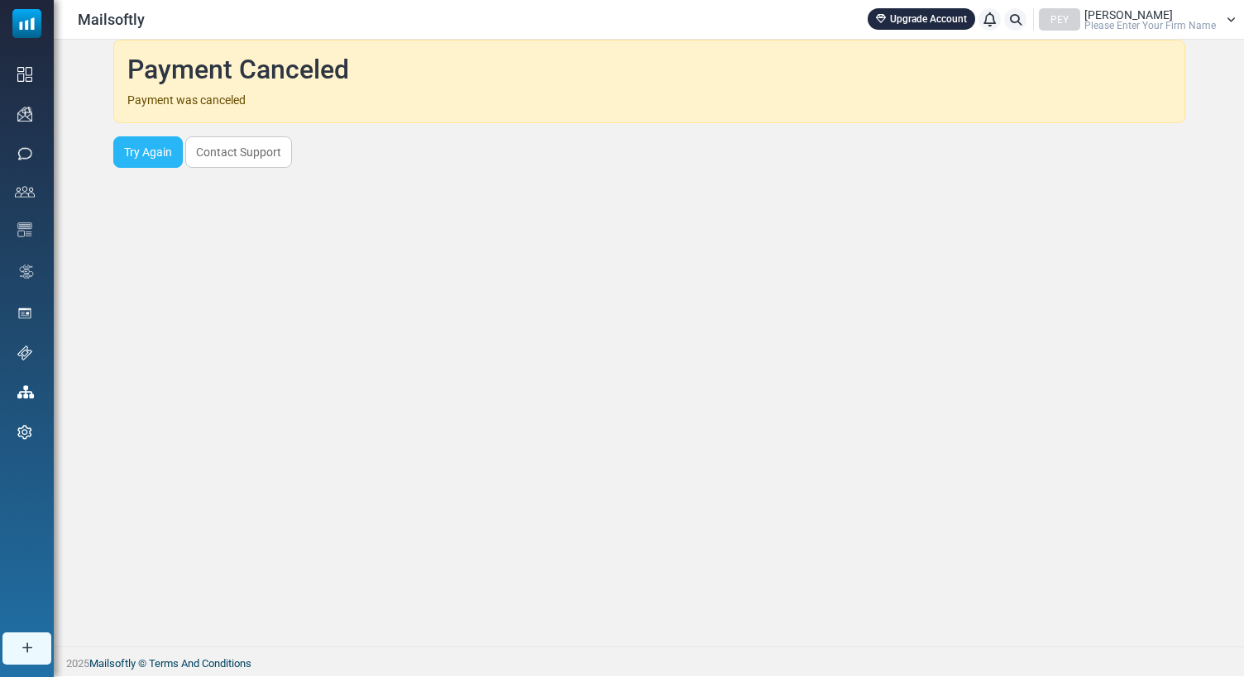
click at [152, 159] on link "Try Again" at bounding box center [147, 151] width 69 height 31
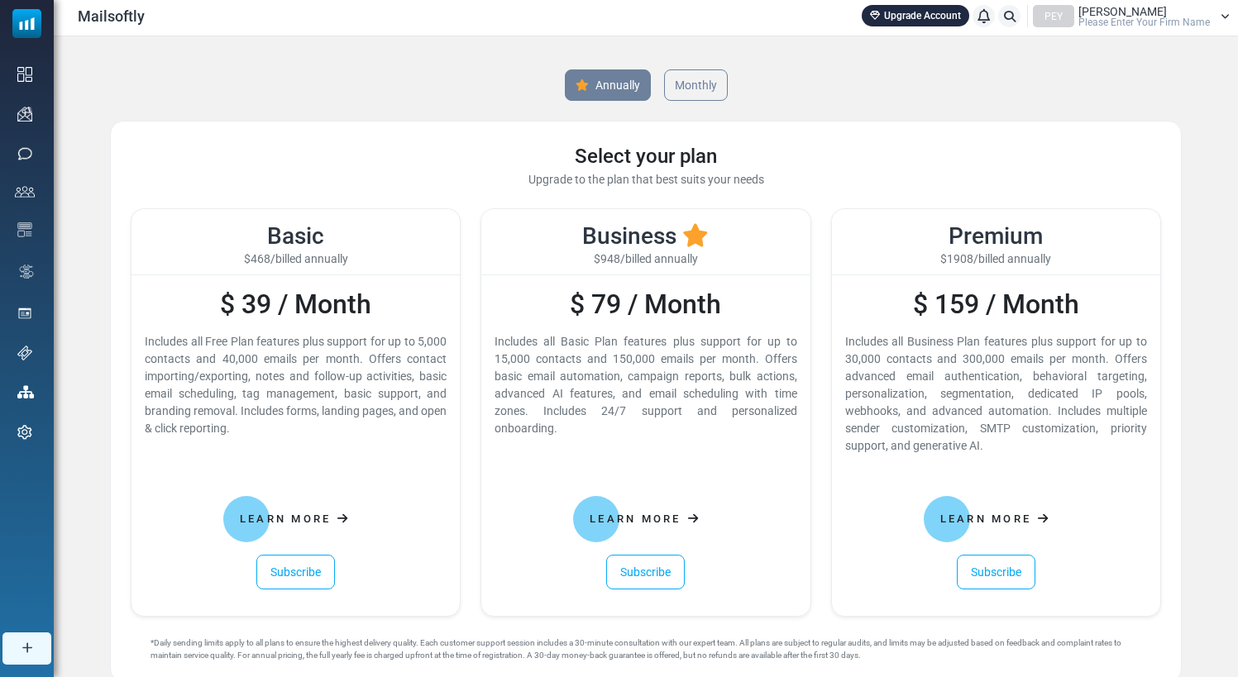
scroll to position [2, 0]
click at [1125, 22] on span "Please Enter Your Firm Name" at bounding box center [1143, 23] width 131 height 10
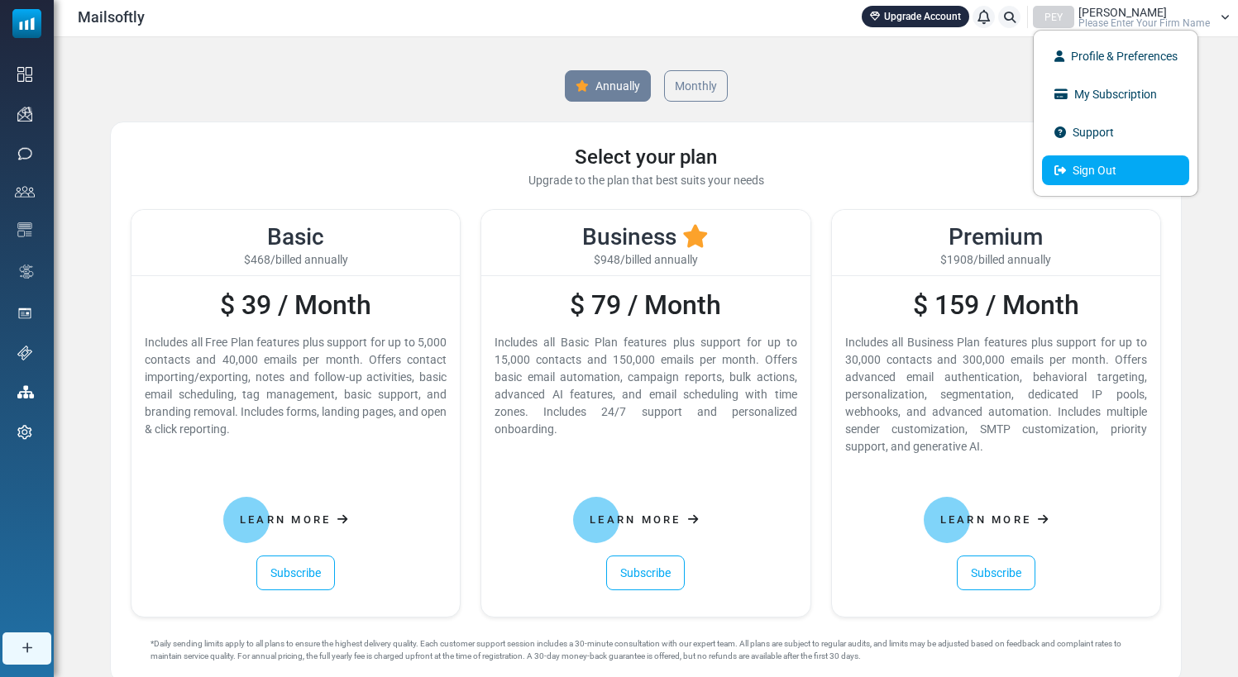
click at [1087, 166] on link "Sign Out" at bounding box center [1115, 170] width 147 height 30
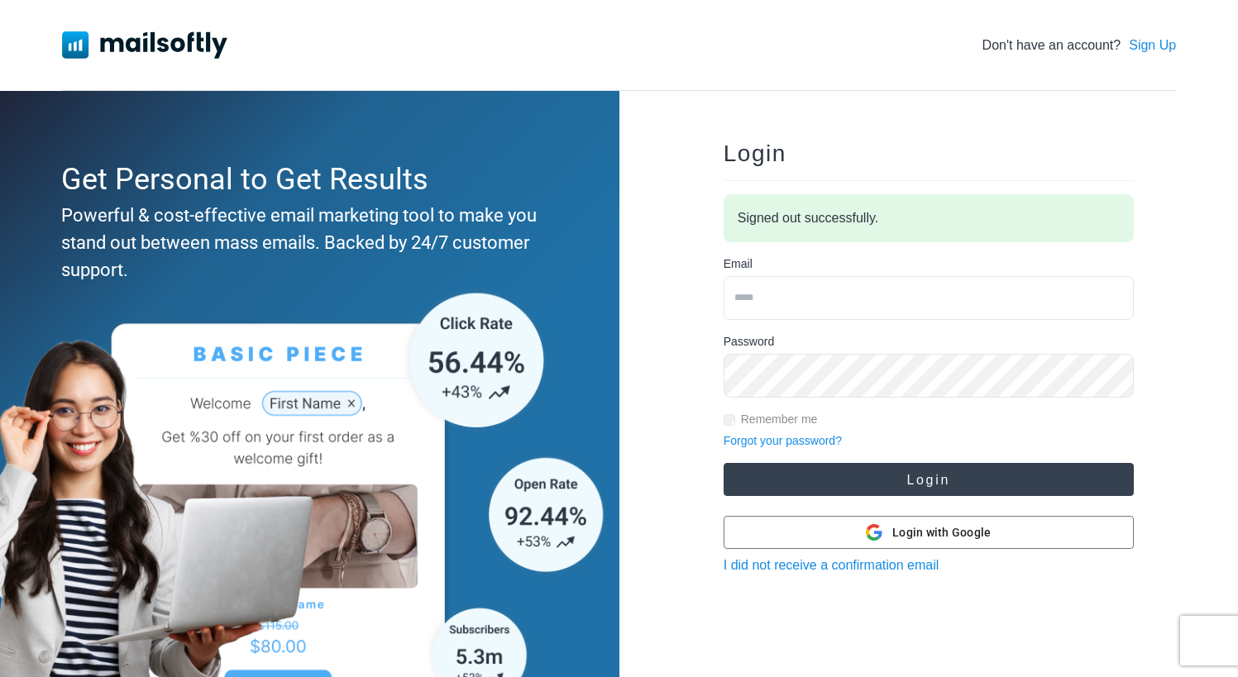
type input "**********"
click at [844, 476] on button "Login" at bounding box center [929, 479] width 410 height 33
